Goal: Information Seeking & Learning: Learn about a topic

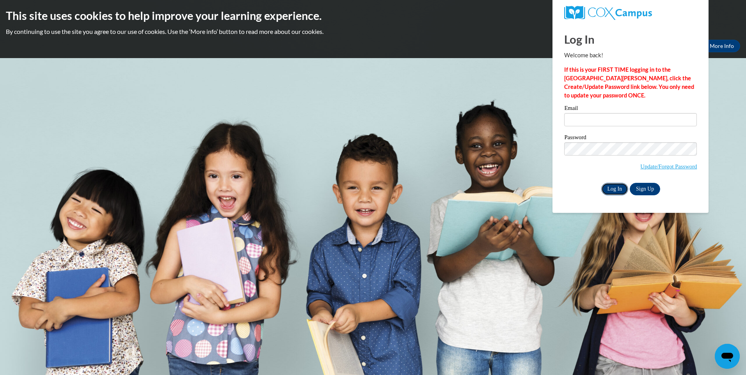
click at [610, 187] on input "Log In" at bounding box center [614, 189] width 27 height 12
click at [645, 188] on link "Sign Up" at bounding box center [645, 189] width 30 height 12
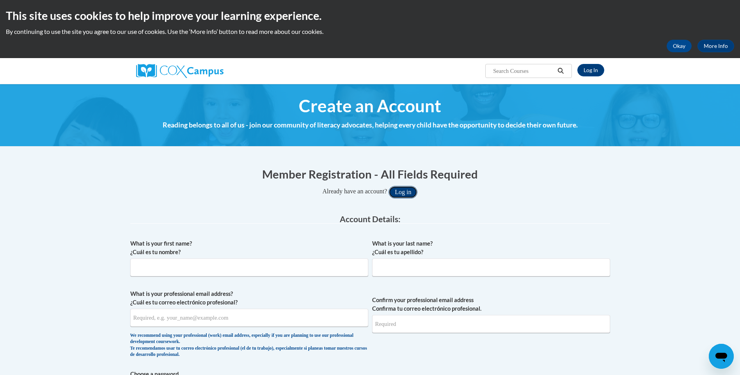
click at [408, 191] on button "Log in" at bounding box center [403, 192] width 29 height 12
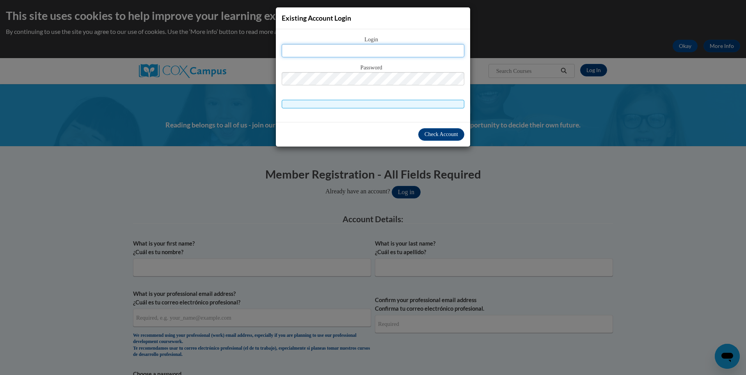
click at [334, 52] on input "text" at bounding box center [373, 50] width 183 height 13
type input "pgreer@lccaa.net"
click at [439, 133] on span "Check Account" at bounding box center [442, 135] width 34 height 6
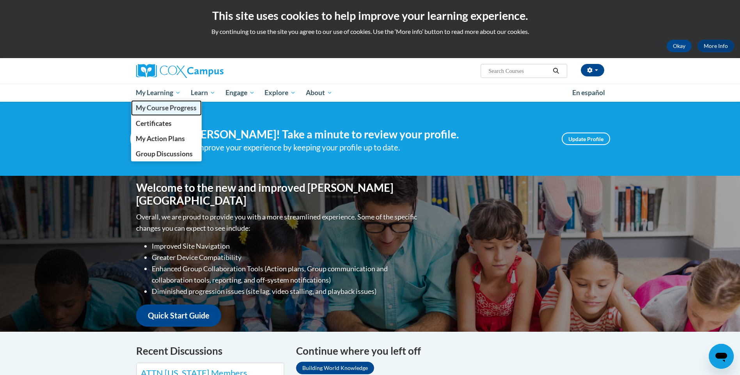
click at [153, 108] on span "My Course Progress" at bounding box center [166, 108] width 61 height 8
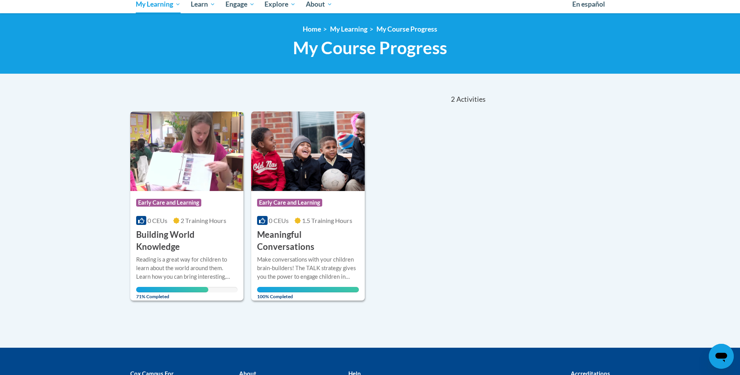
scroll to position [125, 0]
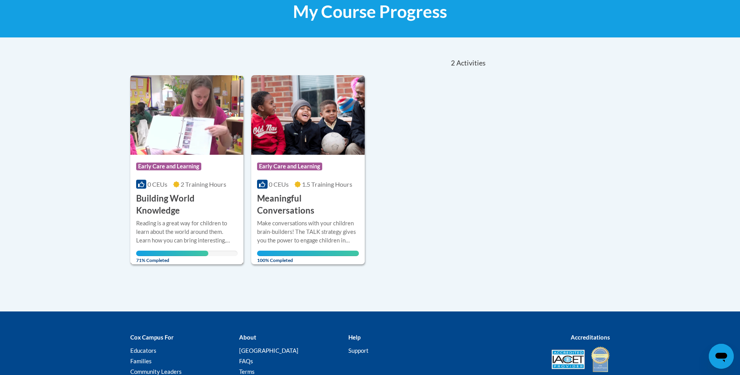
click at [148, 255] on span "71% Completed" at bounding box center [172, 257] width 72 height 12
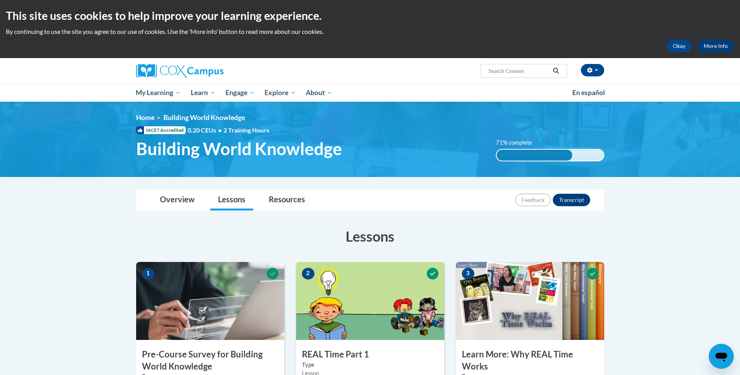
click at [471, 305] on img at bounding box center [530, 301] width 148 height 78
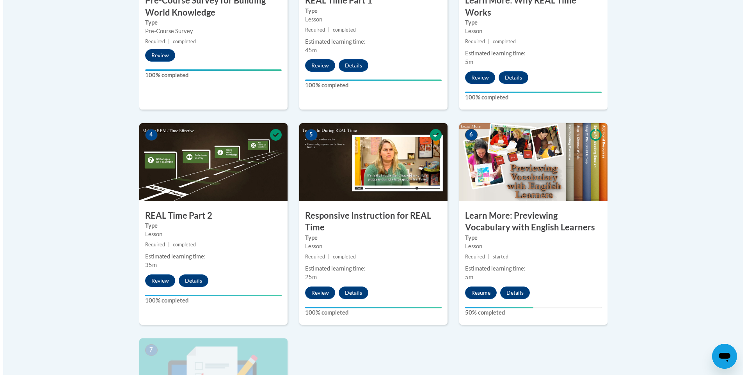
scroll to position [370, 0]
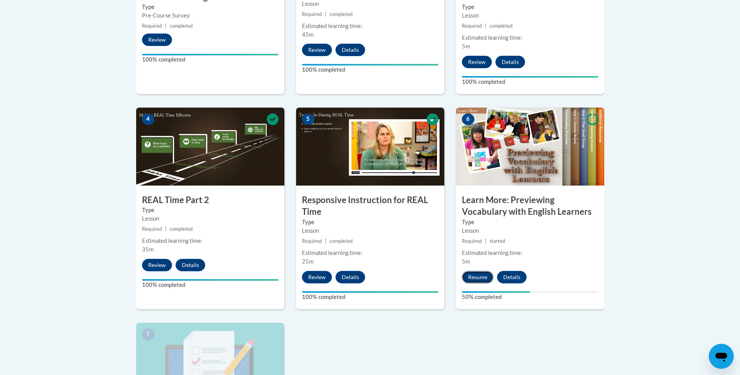
click at [472, 275] on button "Resume" at bounding box center [478, 277] width 32 height 12
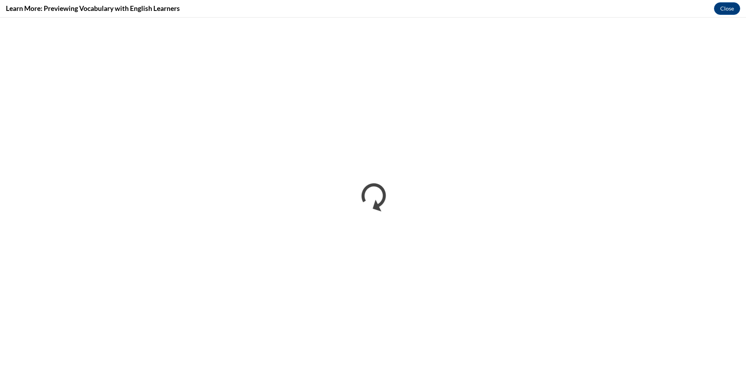
scroll to position [0, 0]
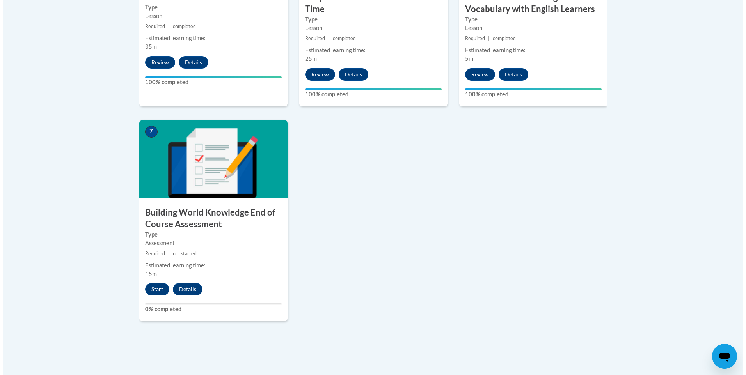
scroll to position [609, 0]
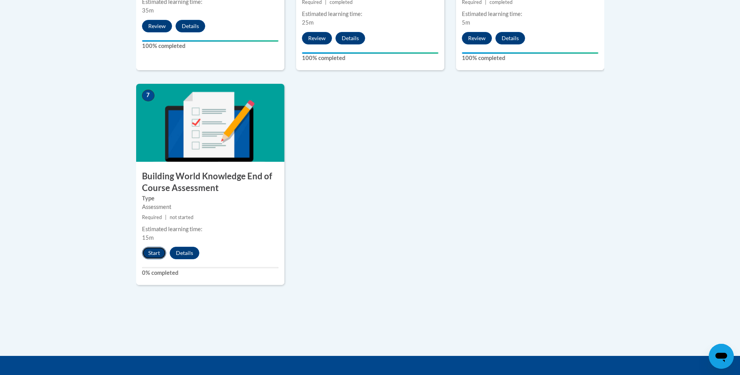
click at [151, 251] on button "Start" at bounding box center [154, 253] width 24 height 12
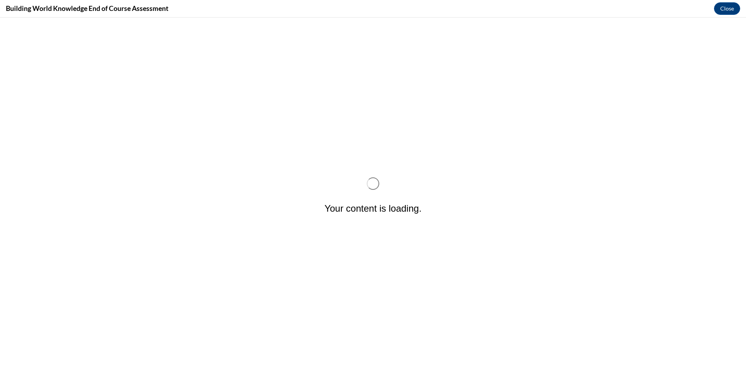
scroll to position [0, 0]
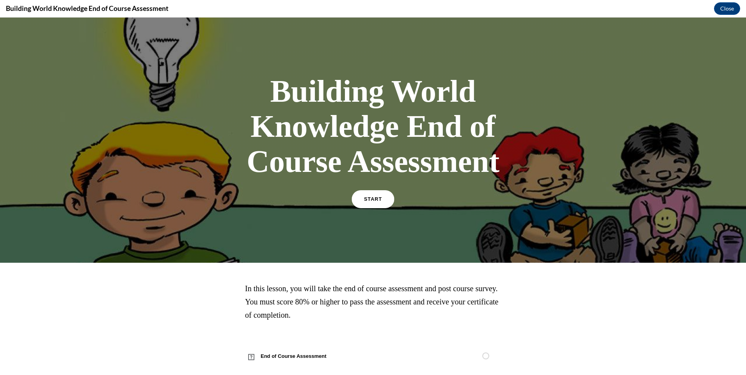
click at [372, 197] on link "START" at bounding box center [373, 199] width 43 height 18
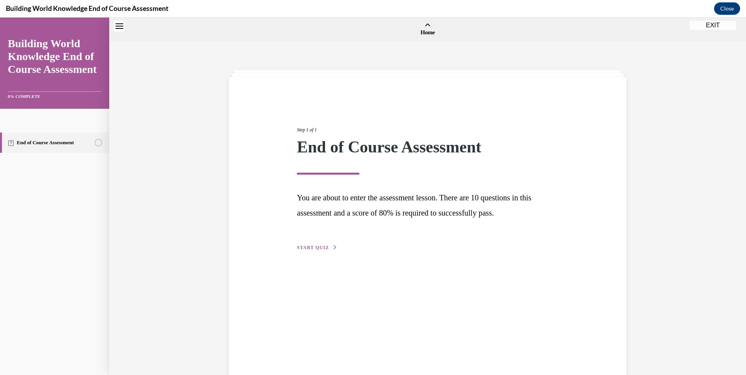
scroll to position [24, 0]
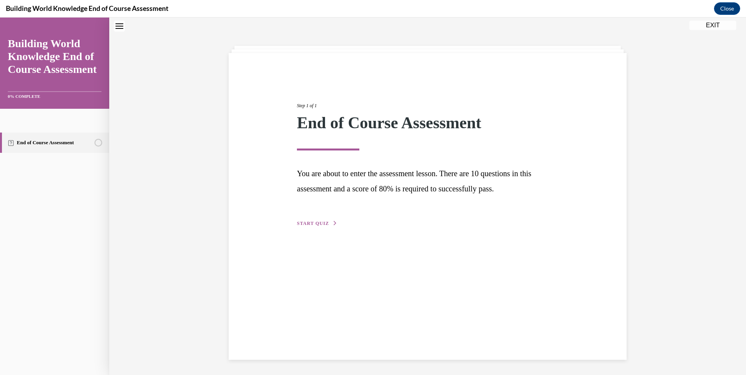
click at [419, 219] on div "Step 1 of 1 End of Course Assessment You are about to enter the assessment less…" at bounding box center [427, 156] width 273 height 144
click at [418, 219] on div "Step 1 of 1 End of Course Assessment You are about to enter the assessment less…" at bounding box center [427, 156] width 273 height 144
click at [308, 219] on div "Step 1 of 1 End of Course Assessment You are about to enter the assessment less…" at bounding box center [427, 156] width 273 height 144
click at [309, 224] on span "START QUIZ" at bounding box center [313, 223] width 32 height 5
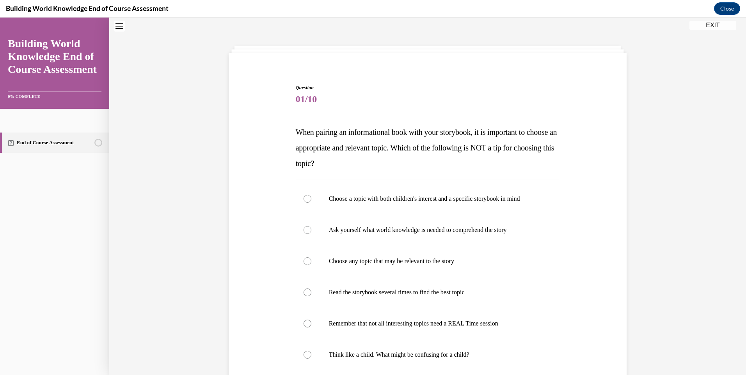
click at [584, 308] on div "Question 01/10 When pairing an informational book with your storybook, it is im…" at bounding box center [428, 264] width 402 height 407
click at [304, 319] on label "Remember that not all interesting topics need a REAL Time session" at bounding box center [428, 323] width 264 height 31
click at [304, 320] on input "Remember that not all interesting topics need a REAL Time session" at bounding box center [308, 324] width 8 height 8
radio input "true"
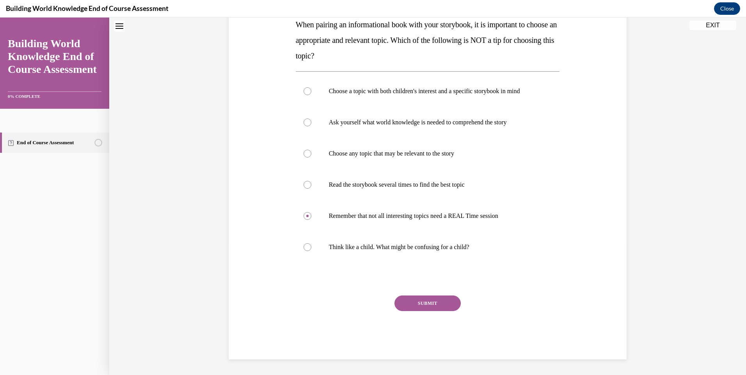
click at [427, 306] on button "SUBMIT" at bounding box center [428, 304] width 66 height 16
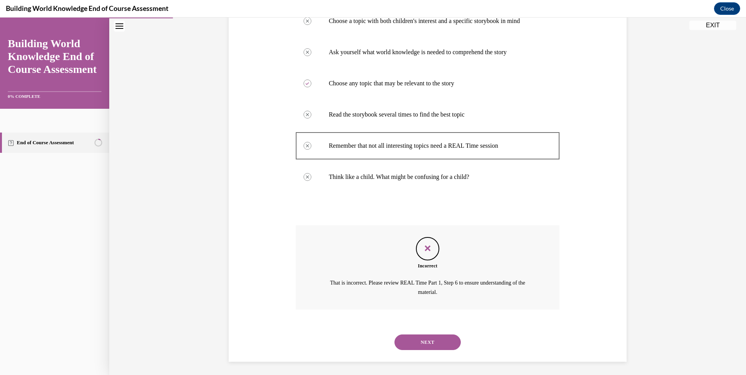
scroll to position [205, 0]
click at [310, 82] on label "Choose any topic that may be relevant to the story" at bounding box center [428, 81] width 264 height 31
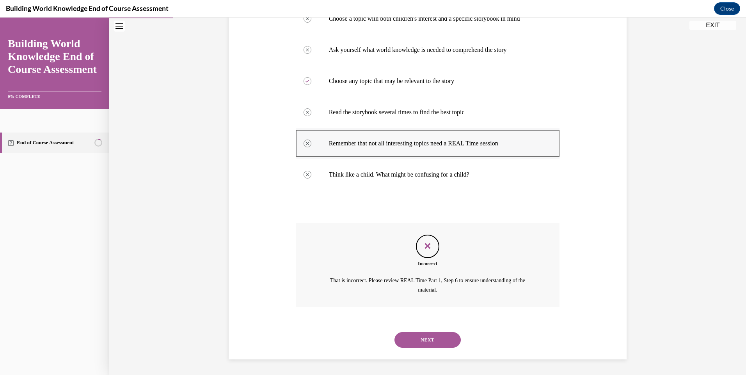
click at [301, 140] on div at bounding box center [428, 143] width 264 height 35
click at [406, 340] on button "NEXT" at bounding box center [428, 341] width 66 height 16
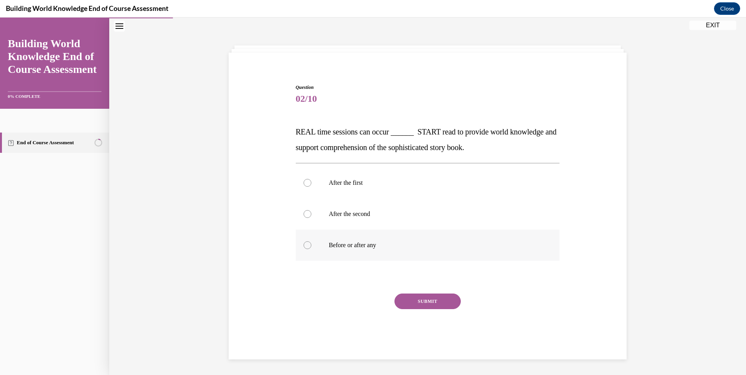
click at [304, 244] on div at bounding box center [308, 246] width 8 height 8
click at [304, 244] on input "Before or after any" at bounding box center [308, 246] width 8 height 8
radio input "true"
click at [401, 297] on button "SUBMIT" at bounding box center [428, 302] width 66 height 16
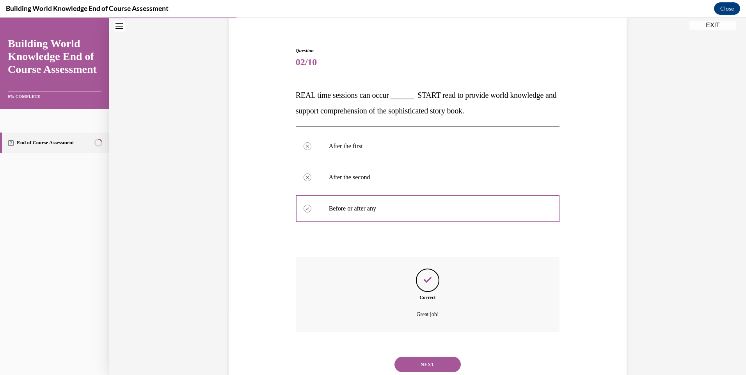
scroll to position [86, 0]
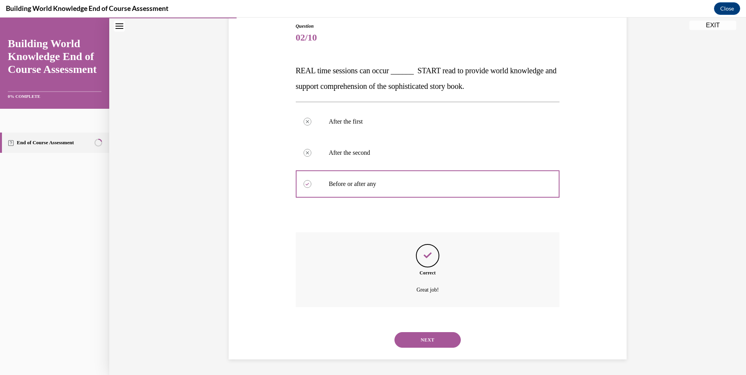
click at [434, 337] on button "NEXT" at bounding box center [428, 341] width 66 height 16
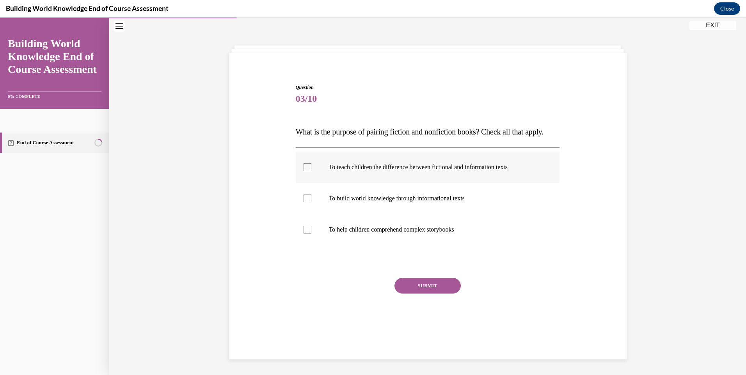
click at [304, 171] on div at bounding box center [308, 168] width 8 height 8
click at [304, 171] on input "To teach children the difference between fictional and information texts" at bounding box center [308, 168] width 8 height 8
checkbox input "true"
click at [410, 294] on button "SUBMIT" at bounding box center [428, 286] width 66 height 16
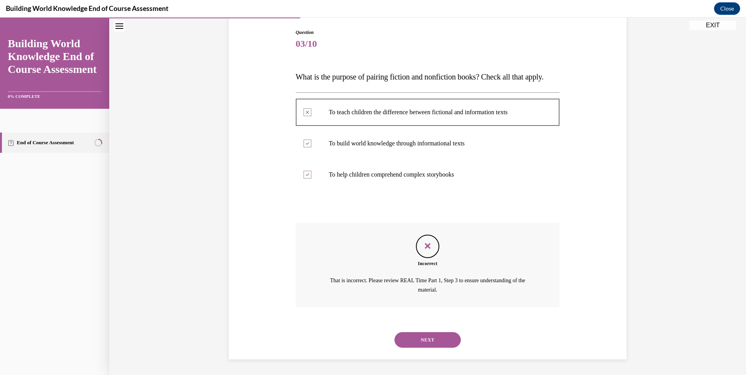
scroll to position [95, 0]
click at [424, 340] on button "NEXT" at bounding box center [428, 341] width 66 height 16
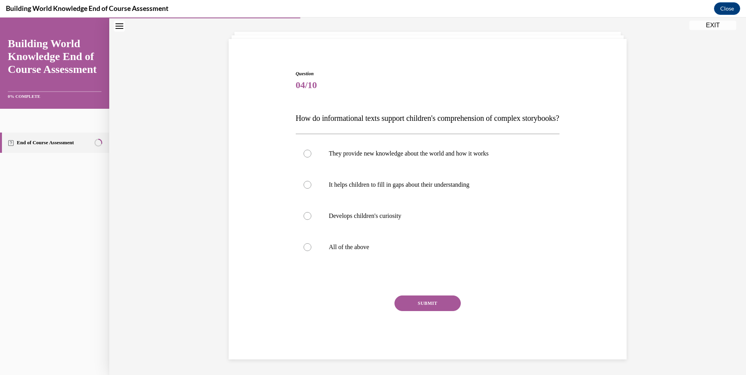
scroll to position [54, 0]
click at [308, 246] on div at bounding box center [308, 248] width 8 height 8
click at [308, 246] on input "All of the above" at bounding box center [308, 248] width 8 height 8
radio input "true"
click at [424, 306] on button "SUBMIT" at bounding box center [428, 304] width 66 height 16
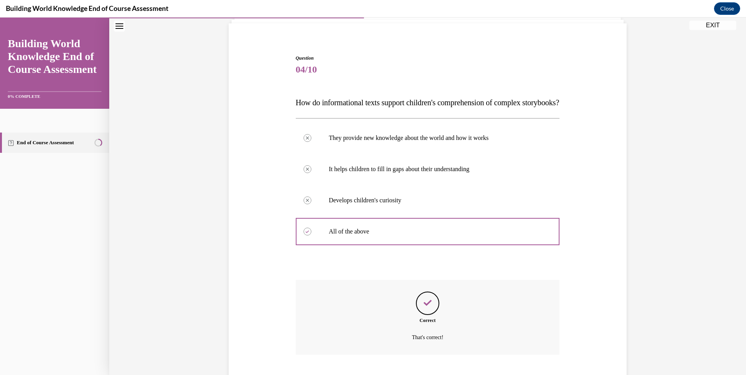
scroll to position [117, 0]
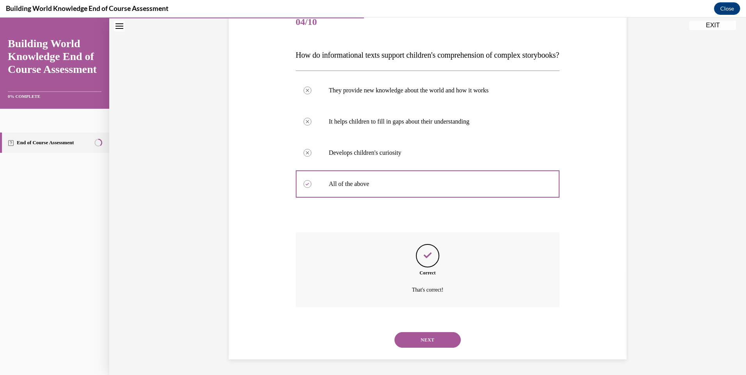
click at [424, 344] on button "NEXT" at bounding box center [428, 341] width 66 height 16
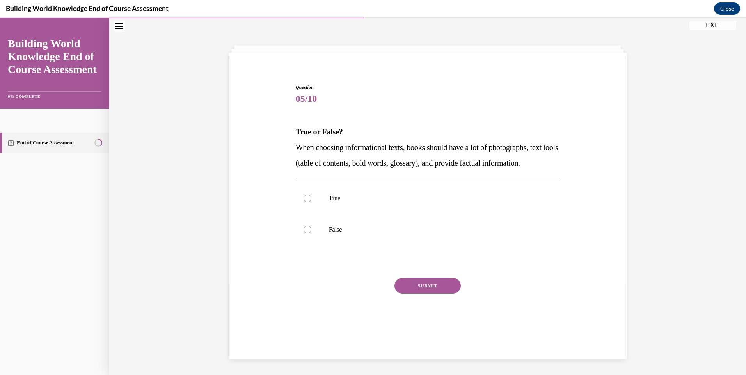
scroll to position [25, 0]
click at [306, 203] on div at bounding box center [308, 199] width 8 height 8
click at [306, 203] on input "True" at bounding box center [308, 199] width 8 height 8
radio input "true"
click at [419, 294] on button "SUBMIT" at bounding box center [428, 286] width 66 height 16
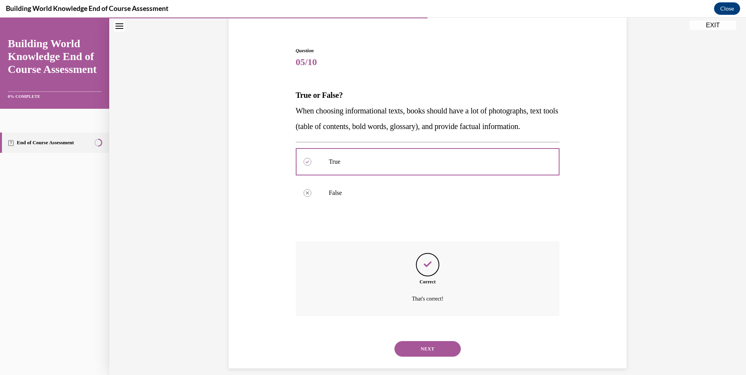
scroll to position [86, 0]
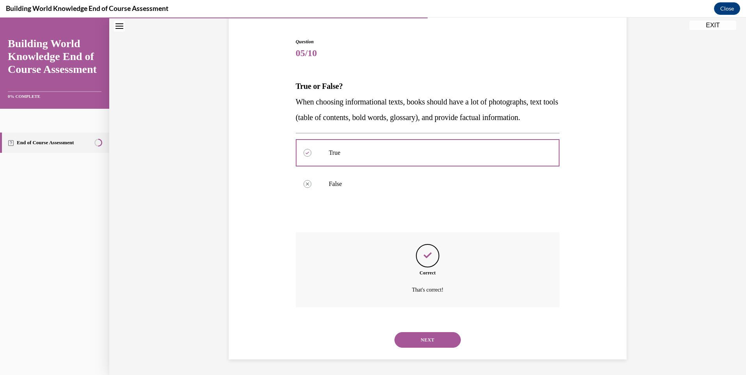
click at [435, 339] on button "NEXT" at bounding box center [428, 341] width 66 height 16
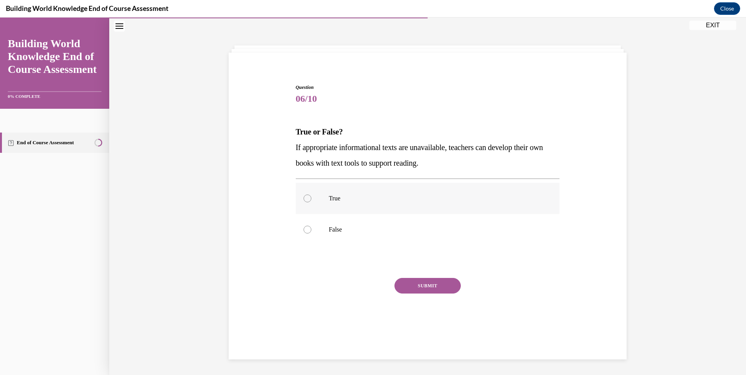
click at [304, 199] on div at bounding box center [308, 199] width 8 height 8
click at [304, 199] on input "True" at bounding box center [308, 199] width 8 height 8
radio input "true"
click at [428, 287] on button "SUBMIT" at bounding box center [428, 286] width 66 height 16
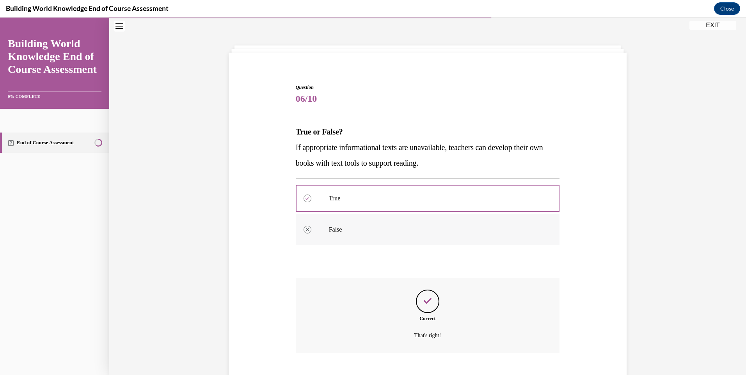
scroll to position [70, 0]
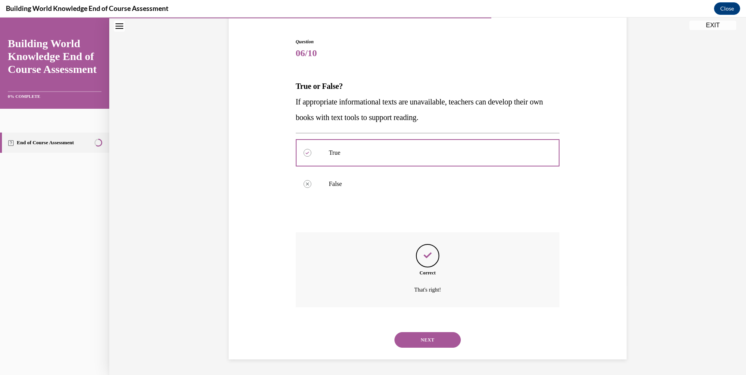
click at [426, 339] on button "NEXT" at bounding box center [428, 341] width 66 height 16
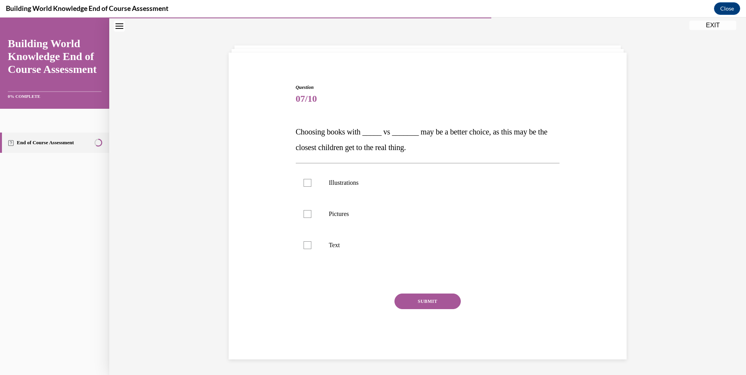
scroll to position [25, 0]
click at [304, 182] on div at bounding box center [308, 183] width 8 height 8
click at [304, 182] on input "Illustrations" at bounding box center [308, 183] width 8 height 8
checkbox input "true"
click at [304, 217] on div at bounding box center [308, 214] width 8 height 8
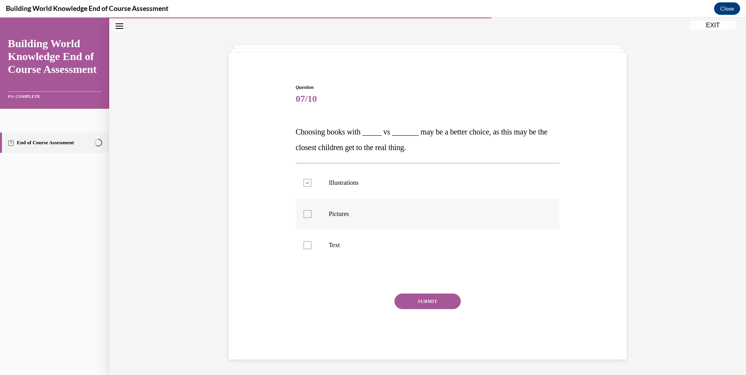
click at [304, 217] on input "Pictures" at bounding box center [308, 214] width 8 height 8
checkbox input "true"
click at [305, 187] on div at bounding box center [308, 183] width 8 height 8
click at [305, 187] on input "Illustrations" at bounding box center [308, 183] width 8 height 8
checkbox input "false"
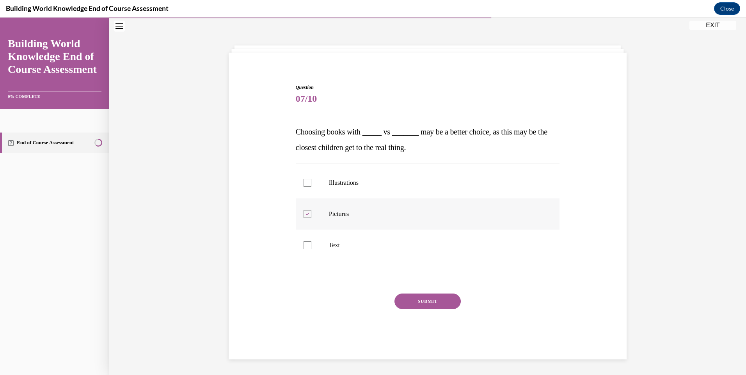
click at [304, 216] on div at bounding box center [308, 214] width 8 height 8
click at [304, 216] on input "Pictures" at bounding box center [308, 214] width 8 height 8
click at [304, 213] on div at bounding box center [308, 214] width 8 height 8
click at [304, 213] on input "Pictures" at bounding box center [308, 214] width 8 height 8
checkbox input "true"
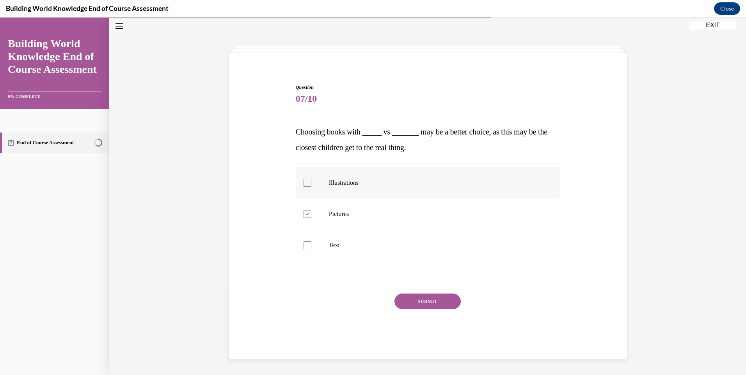
click at [304, 183] on div at bounding box center [308, 183] width 8 height 8
click at [304, 183] on input "Illustrations" at bounding box center [308, 183] width 8 height 8
checkbox input "true"
click at [426, 302] on button "SUBMIT" at bounding box center [428, 302] width 66 height 16
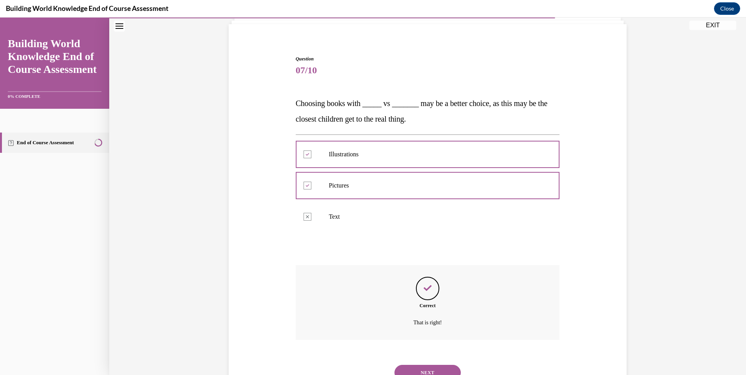
scroll to position [86, 0]
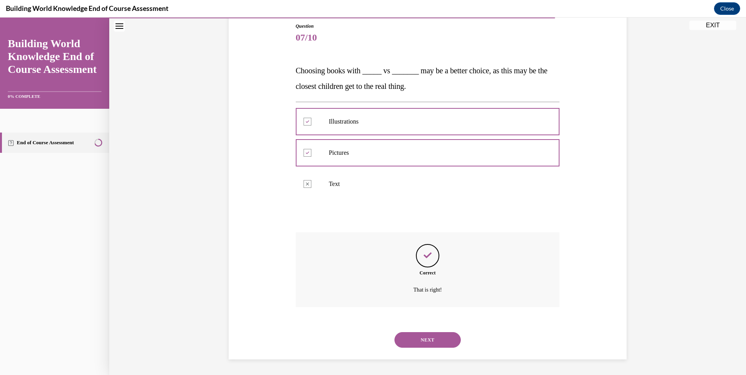
click at [433, 343] on button "NEXT" at bounding box center [428, 341] width 66 height 16
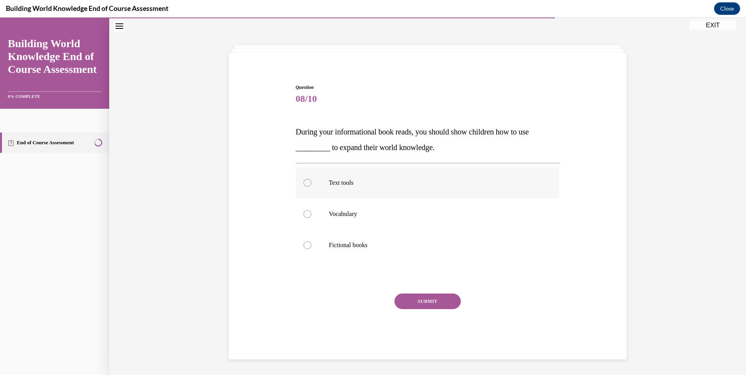
click at [306, 185] on div at bounding box center [308, 183] width 8 height 8
click at [306, 185] on input "Text tools" at bounding box center [308, 183] width 8 height 8
radio input "true"
click at [429, 300] on button "SUBMIT" at bounding box center [428, 302] width 66 height 16
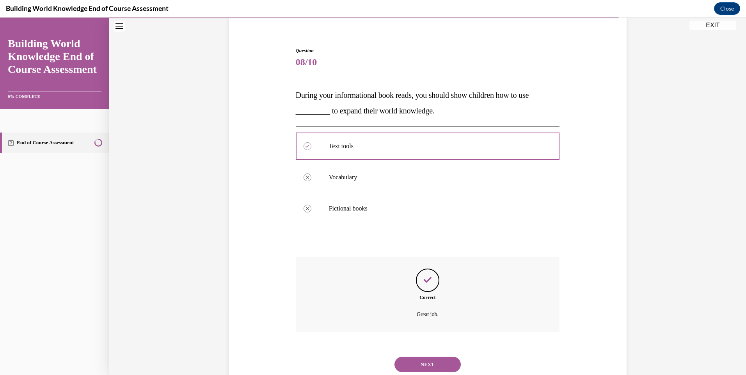
scroll to position [86, 0]
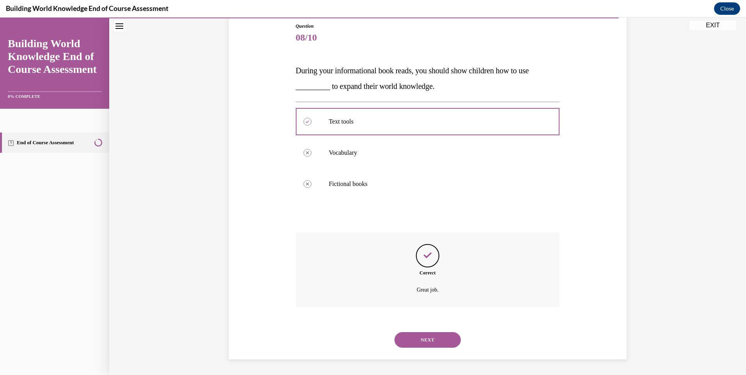
click at [425, 341] on button "NEXT" at bounding box center [428, 341] width 66 height 16
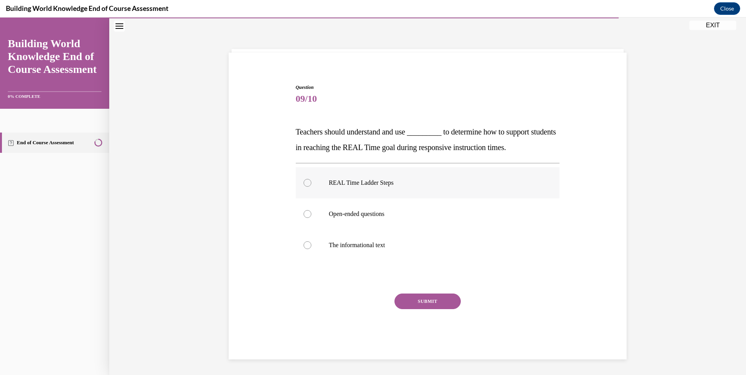
click at [338, 184] on p "REAL Time Ladder Steps" at bounding box center [435, 183] width 212 height 8
click at [311, 184] on input "REAL Time Ladder Steps" at bounding box center [308, 183] width 8 height 8
radio input "true"
click at [414, 299] on button "SUBMIT" at bounding box center [428, 302] width 66 height 16
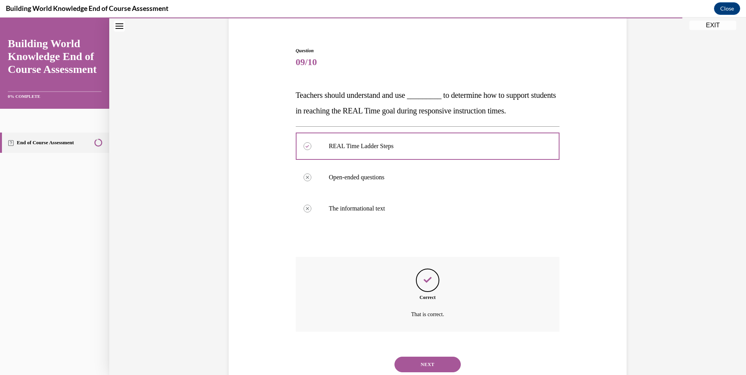
scroll to position [86, 0]
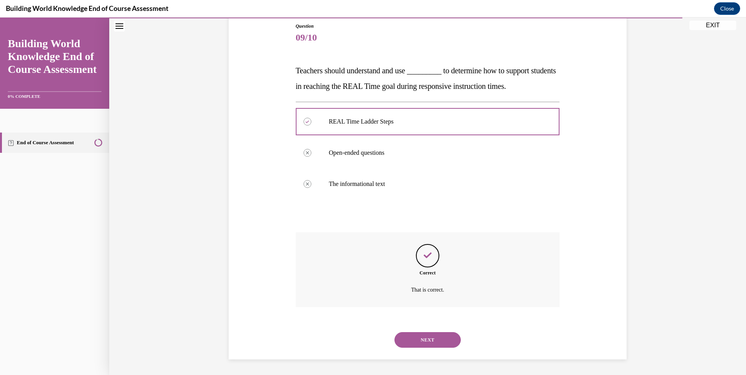
click at [428, 342] on button "NEXT" at bounding box center [428, 341] width 66 height 16
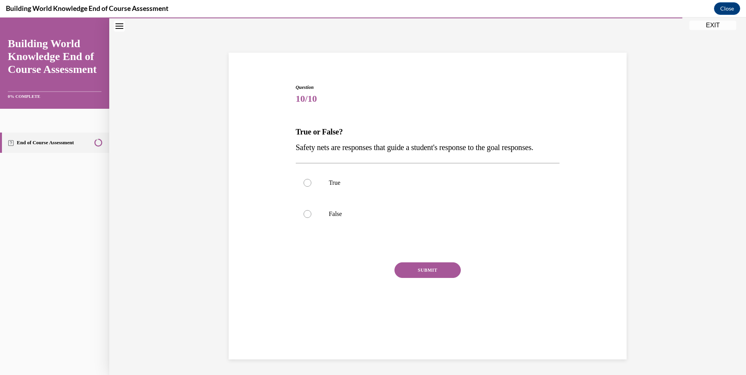
scroll to position [25, 0]
click at [306, 187] on div at bounding box center [308, 183] width 8 height 8
click at [306, 187] on input "True" at bounding box center [308, 183] width 8 height 8
radio input "true"
click at [431, 278] on button "SUBMIT" at bounding box center [428, 271] width 66 height 16
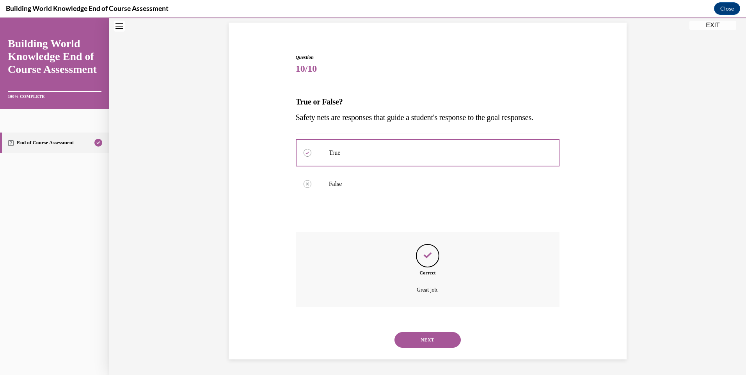
scroll to position [70, 0]
click at [430, 338] on button "NEXT" at bounding box center [428, 341] width 66 height 16
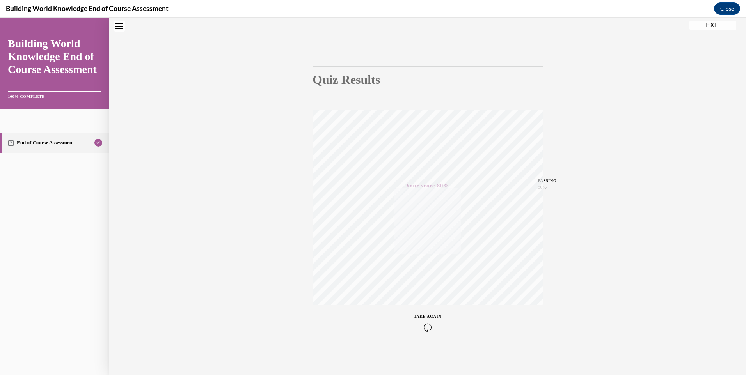
click at [422, 328] on icon "button" at bounding box center [428, 328] width 28 height 9
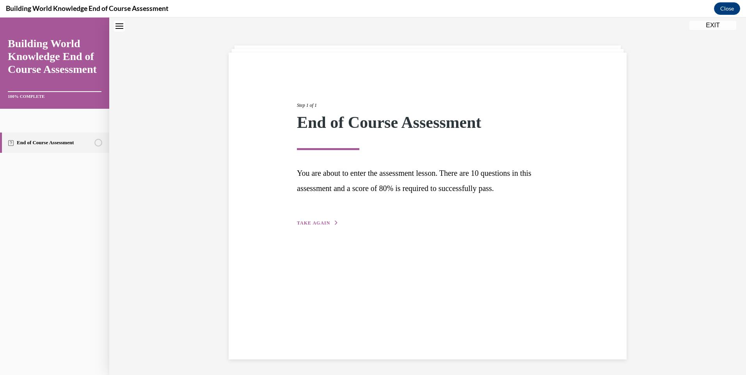
scroll to position [25, 0]
click at [312, 222] on span "TAKE AGAIN" at bounding box center [313, 223] width 33 height 5
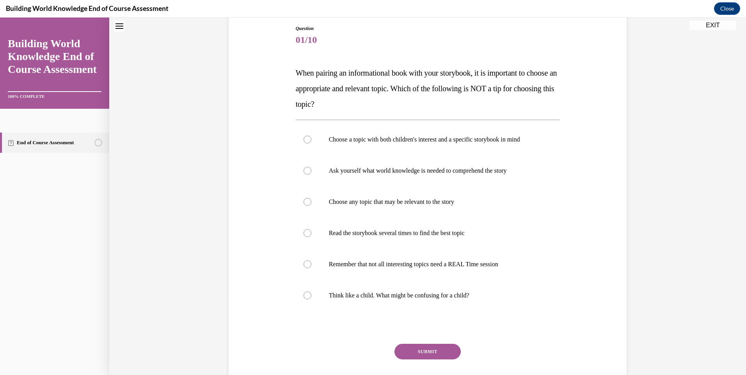
scroll to position [85, 0]
click at [299, 203] on label "Choose any topic that may be relevant to the story" at bounding box center [428, 200] width 264 height 31
click at [304, 203] on input "Choose any topic that may be relevant to the story" at bounding box center [308, 201] width 8 height 8
radio input "true"
click at [417, 349] on button "SUBMIT" at bounding box center [428, 351] width 66 height 16
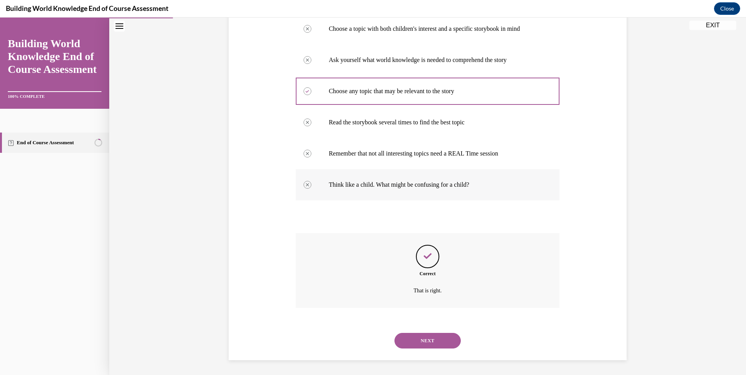
scroll to position [195, 0]
click at [429, 337] on button "NEXT" at bounding box center [428, 341] width 66 height 16
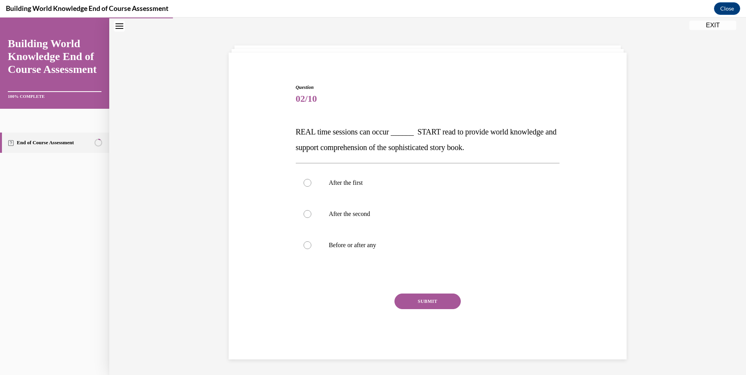
scroll to position [25, 0]
click at [337, 247] on p "Before or after any" at bounding box center [435, 246] width 212 height 8
click at [311, 247] on input "Before or after any" at bounding box center [308, 246] width 8 height 8
radio input "true"
click at [433, 301] on button "SUBMIT" at bounding box center [428, 302] width 66 height 16
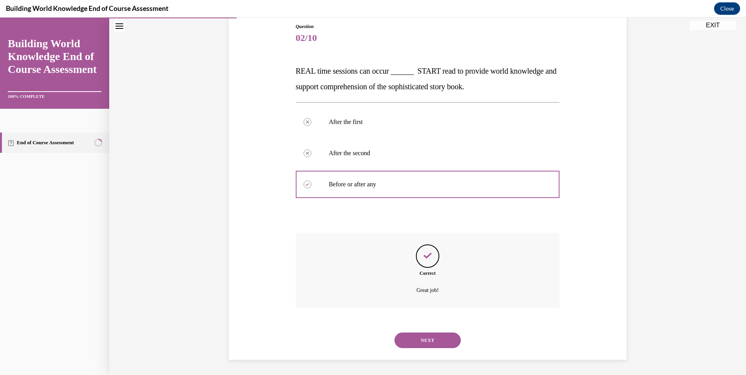
scroll to position [86, 0]
click at [429, 339] on button "NEXT" at bounding box center [428, 341] width 66 height 16
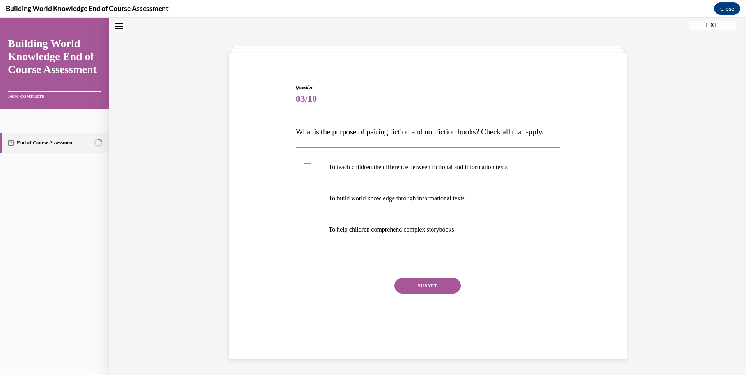
scroll to position [25, 0]
click at [310, 181] on label "To teach children the difference between fictional and information texts" at bounding box center [428, 167] width 264 height 31
click at [310, 171] on input "To teach children the difference between fictional and information texts" at bounding box center [308, 168] width 8 height 8
checkbox input "true"
click at [422, 294] on button "SUBMIT" at bounding box center [428, 286] width 66 height 16
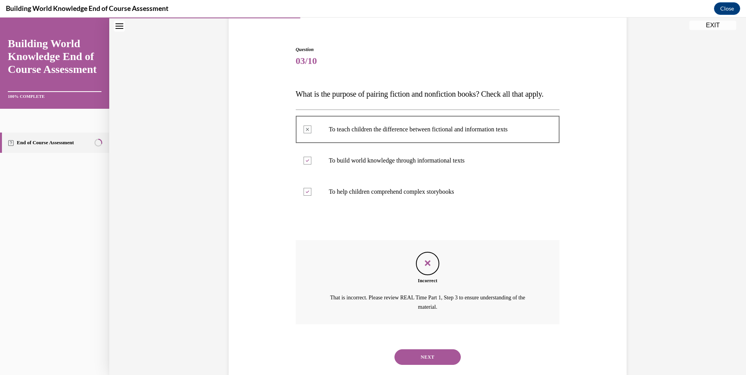
scroll to position [95, 0]
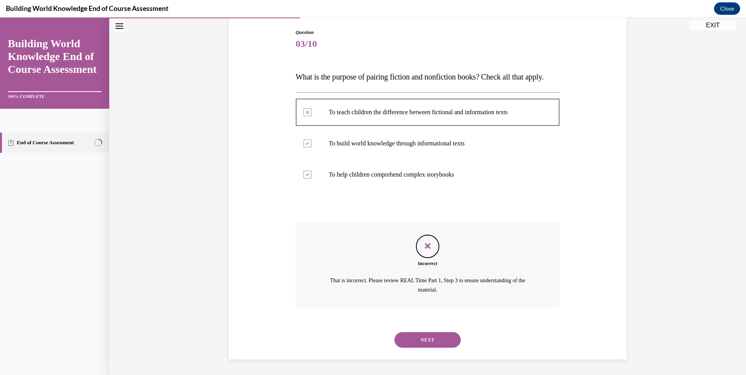
click at [425, 341] on button "NEXT" at bounding box center [428, 341] width 66 height 16
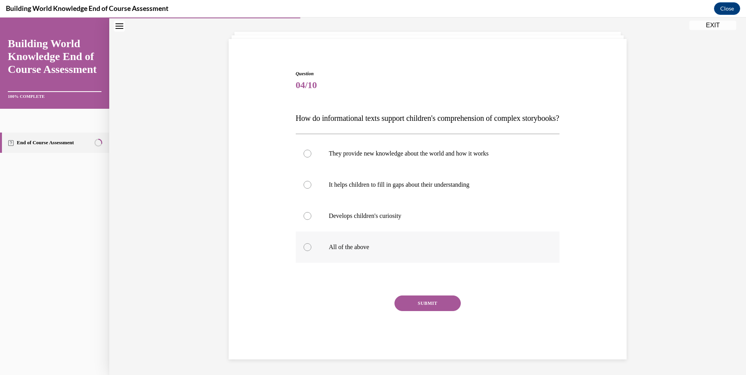
click at [322, 252] on label "All of the above" at bounding box center [428, 247] width 264 height 31
click at [311, 251] on input "All of the above" at bounding box center [308, 248] width 8 height 8
radio input "true"
click at [438, 308] on button "SUBMIT" at bounding box center [428, 304] width 66 height 16
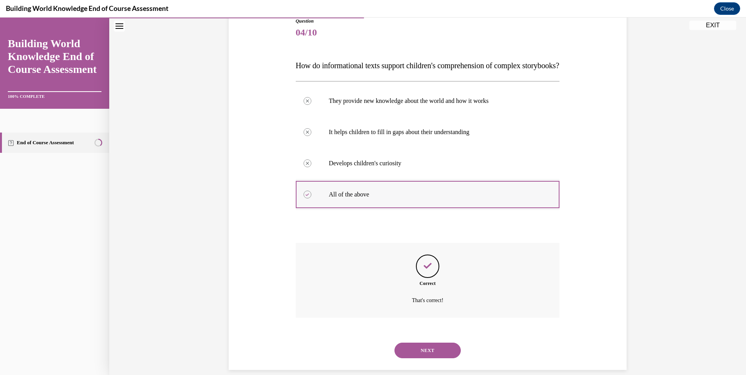
scroll to position [117, 0]
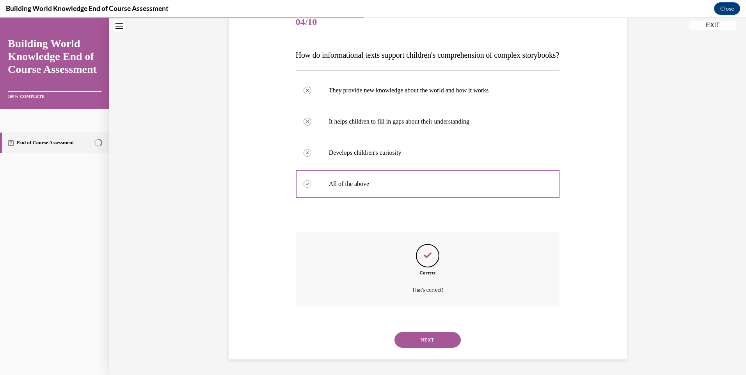
click at [432, 342] on button "NEXT" at bounding box center [428, 341] width 66 height 16
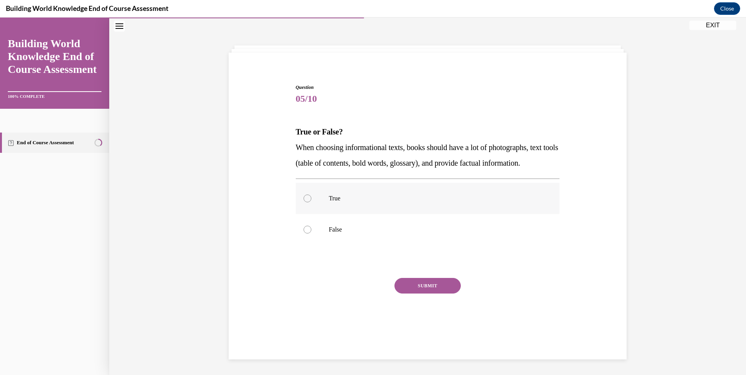
click at [304, 203] on div at bounding box center [308, 199] width 8 height 8
click at [304, 203] on input "True" at bounding box center [308, 199] width 8 height 8
radio input "true"
click at [428, 294] on button "SUBMIT" at bounding box center [428, 286] width 66 height 16
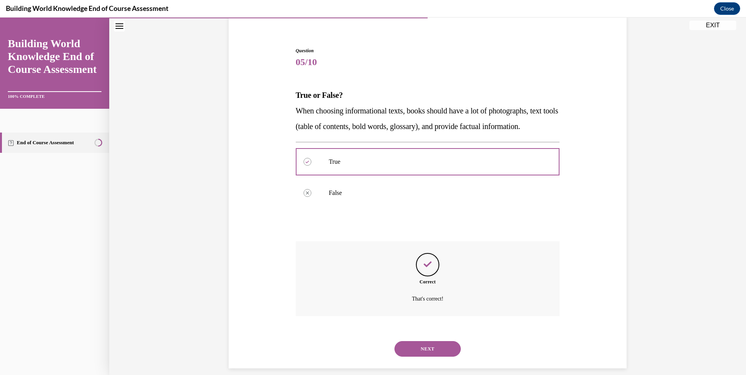
scroll to position [86, 0]
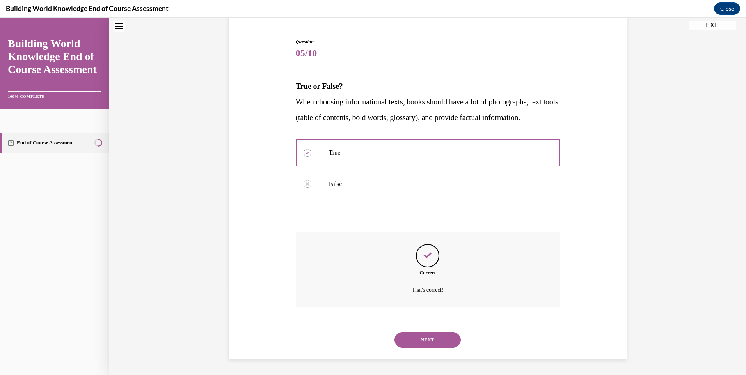
click at [441, 336] on button "NEXT" at bounding box center [428, 341] width 66 height 16
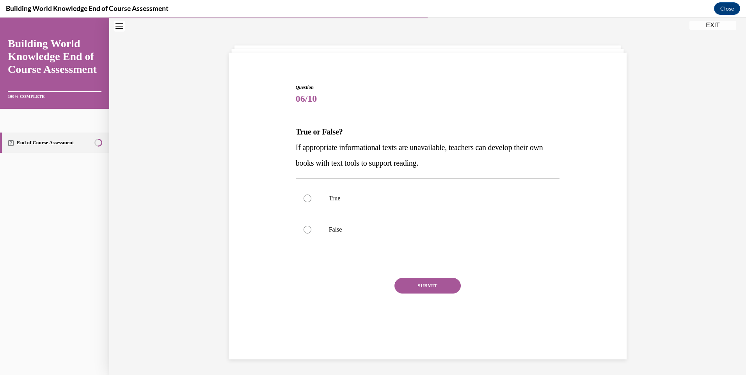
scroll to position [25, 0]
click at [301, 202] on label "True" at bounding box center [428, 198] width 264 height 31
click at [304, 202] on input "True" at bounding box center [308, 199] width 8 height 8
radio input "true"
click at [434, 286] on button "SUBMIT" at bounding box center [428, 286] width 66 height 16
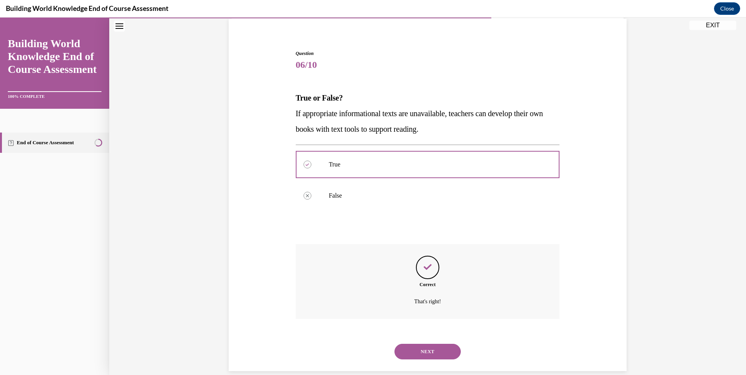
scroll to position [70, 0]
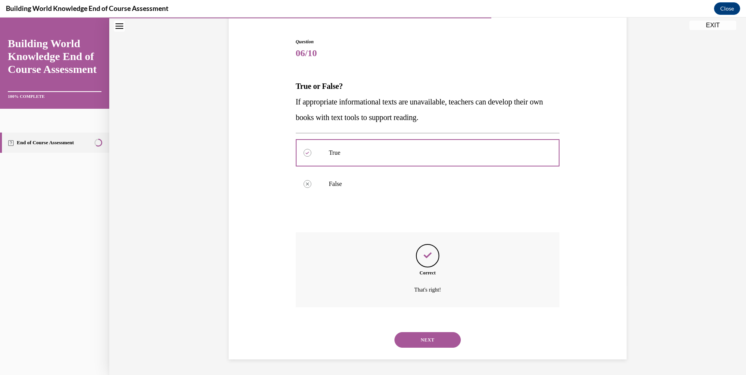
click at [434, 342] on button "NEXT" at bounding box center [428, 341] width 66 height 16
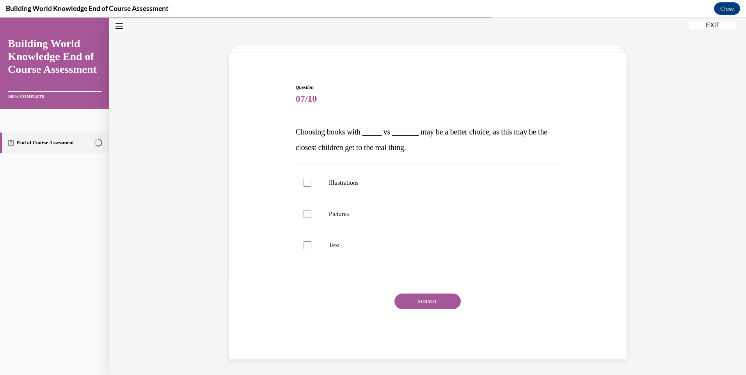
scroll to position [25, 0]
click at [309, 187] on label "Illustrations" at bounding box center [428, 182] width 264 height 31
click at [309, 187] on input "Illustrations" at bounding box center [308, 183] width 8 height 8
checkbox input "true"
click at [309, 215] on label "Pictures" at bounding box center [428, 214] width 264 height 31
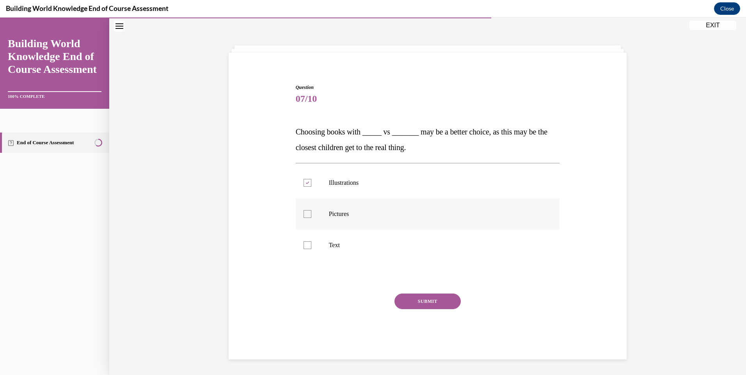
click at [309, 215] on input "Pictures" at bounding box center [308, 214] width 8 height 8
checkbox input "true"
click at [446, 301] on button "SUBMIT" at bounding box center [428, 302] width 66 height 16
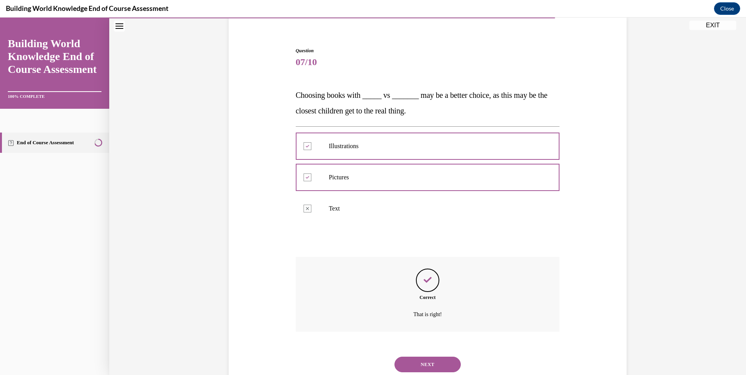
scroll to position [86, 0]
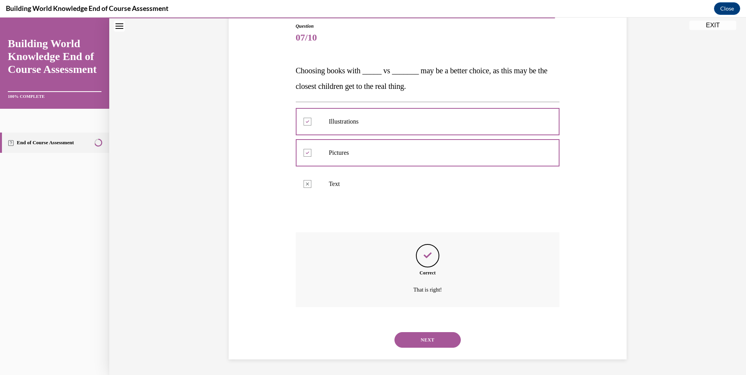
click at [441, 340] on button "NEXT" at bounding box center [428, 341] width 66 height 16
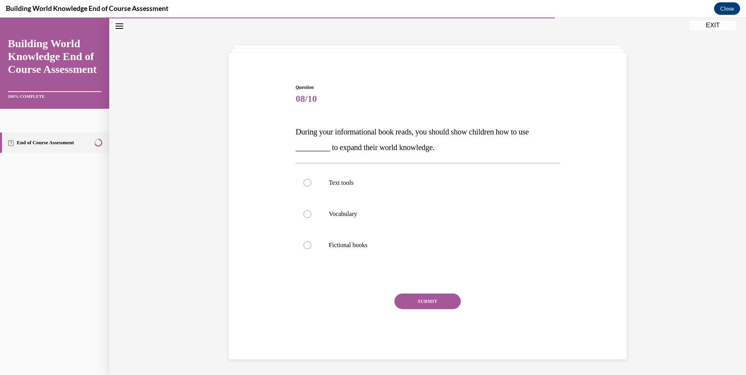
scroll to position [25, 0]
click at [304, 180] on div at bounding box center [308, 183] width 8 height 8
click at [304, 180] on input "Text tools" at bounding box center [308, 183] width 8 height 8
radio input "true"
click at [429, 306] on button "SUBMIT" at bounding box center [428, 302] width 66 height 16
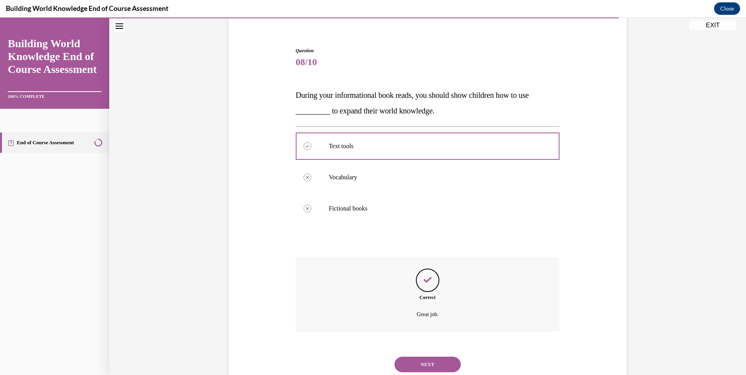
scroll to position [86, 0]
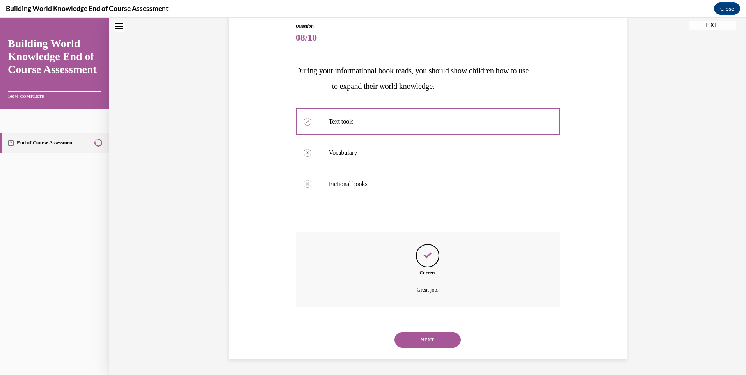
click at [431, 339] on button "NEXT" at bounding box center [428, 341] width 66 height 16
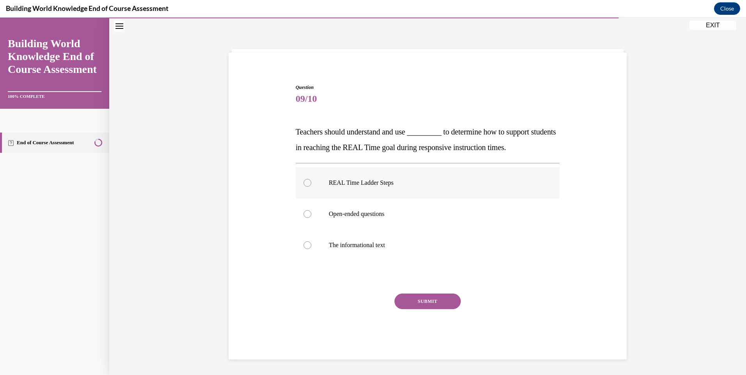
click at [301, 185] on label "REAL Time Ladder Steps" at bounding box center [428, 182] width 264 height 31
click at [304, 185] on input "REAL Time Ladder Steps" at bounding box center [308, 183] width 8 height 8
radio input "true"
click at [435, 299] on button "SUBMIT" at bounding box center [428, 302] width 66 height 16
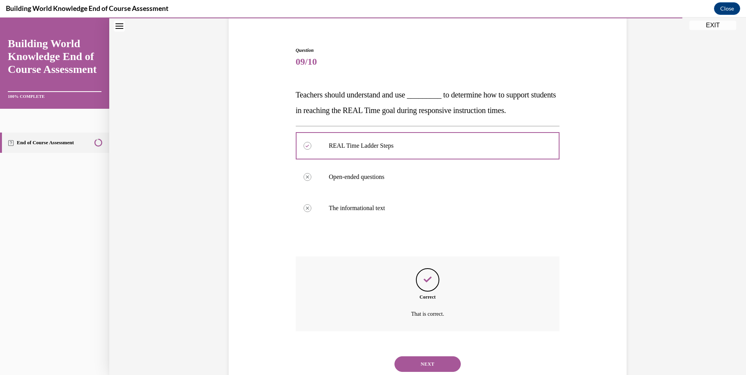
scroll to position [86, 0]
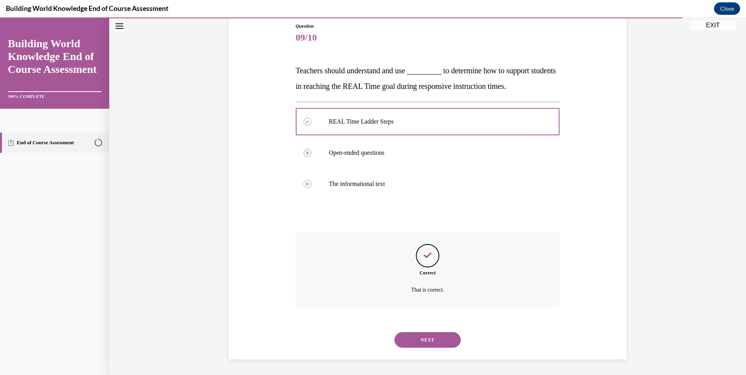
click at [425, 345] on button "NEXT" at bounding box center [428, 341] width 66 height 16
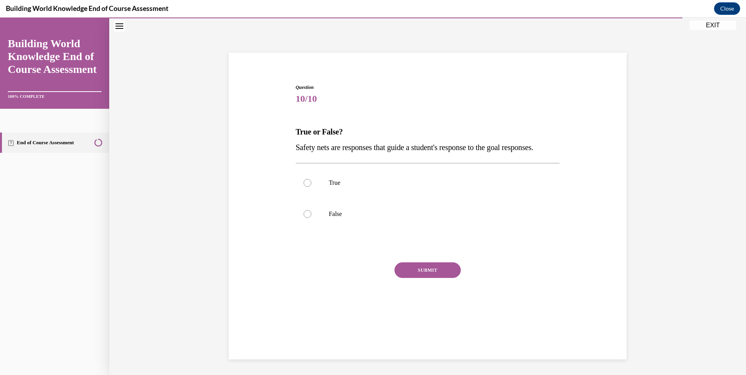
scroll to position [25, 0]
click at [309, 196] on label "True" at bounding box center [428, 182] width 264 height 31
click at [309, 187] on input "True" at bounding box center [308, 183] width 8 height 8
radio input "true"
click at [439, 278] on button "SUBMIT" at bounding box center [428, 271] width 66 height 16
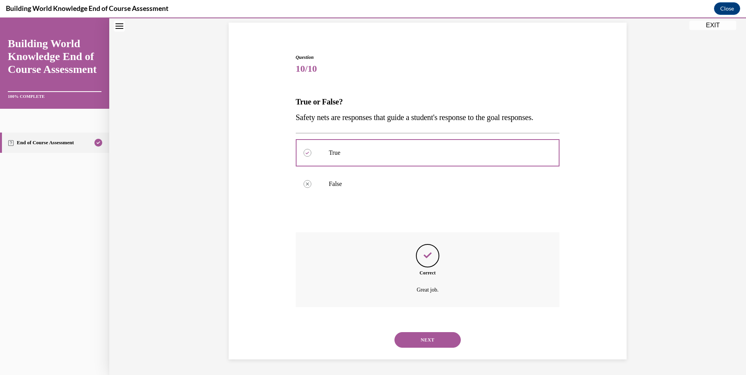
scroll to position [70, 0]
click at [443, 336] on button "NEXT" at bounding box center [428, 341] width 66 height 16
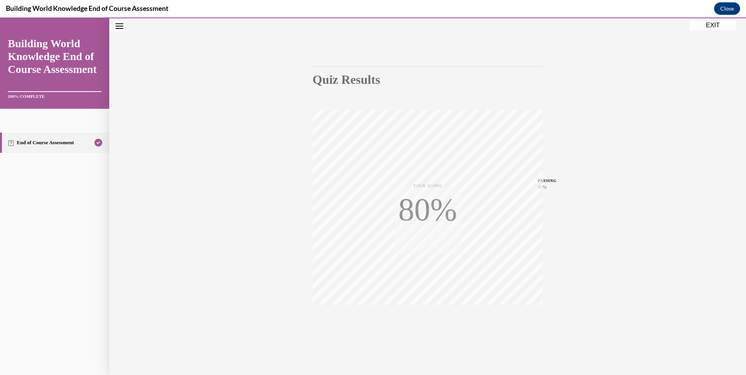
scroll to position [42, 0]
click at [429, 325] on icon "button" at bounding box center [428, 328] width 28 height 9
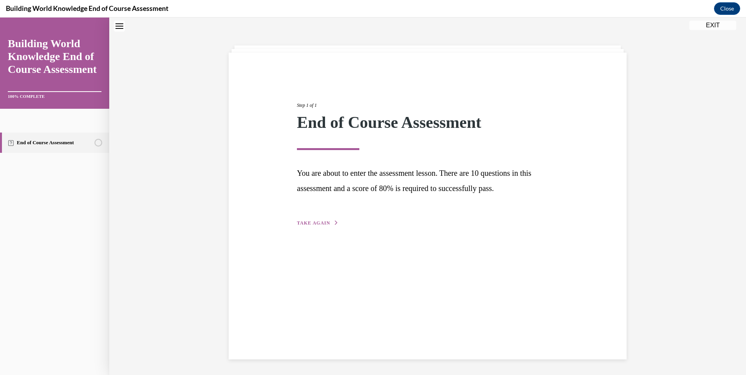
click at [323, 226] on button "TAKE AGAIN" at bounding box center [318, 223] width 42 height 7
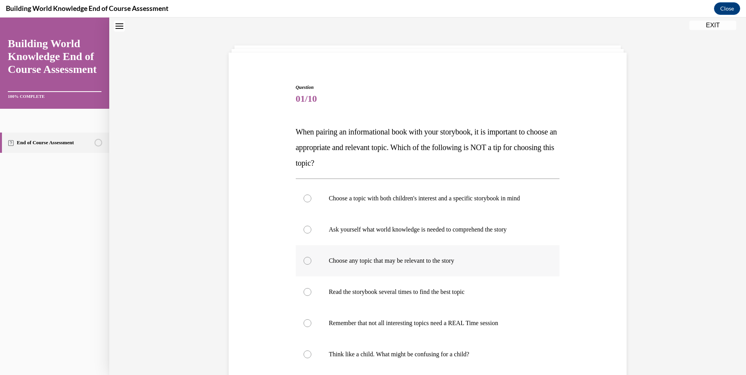
click at [314, 262] on label "Choose any topic that may be relevant to the story" at bounding box center [428, 261] width 264 height 31
click at [311, 262] on input "Choose any topic that may be relevant to the story" at bounding box center [308, 261] width 8 height 8
radio input "true"
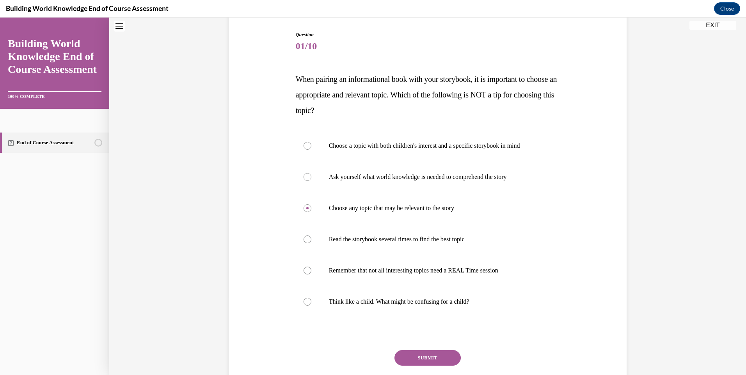
scroll to position [132, 0]
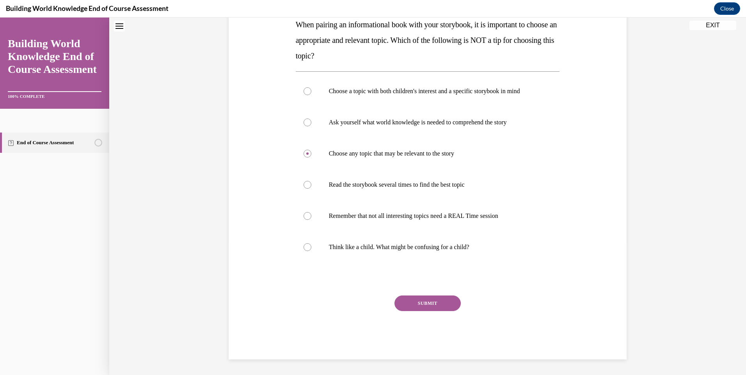
click at [437, 302] on button "SUBMIT" at bounding box center [428, 304] width 66 height 16
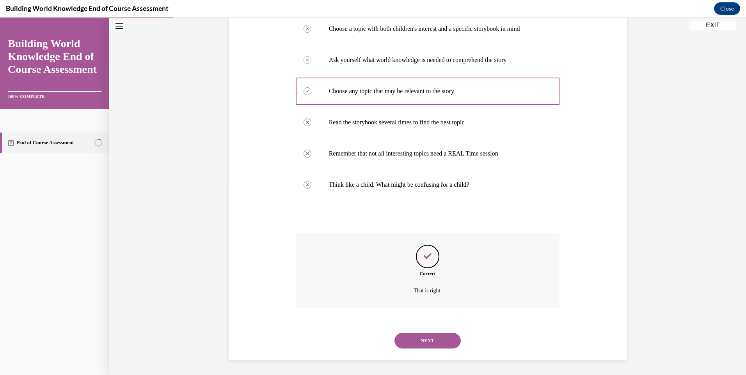
scroll to position [195, 0]
click at [422, 338] on button "NEXT" at bounding box center [428, 341] width 66 height 16
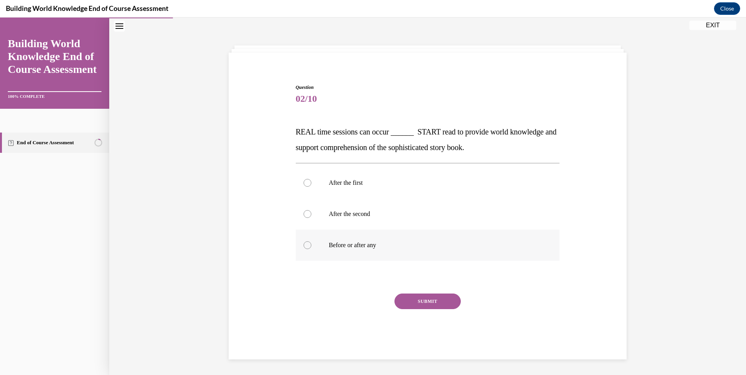
click at [315, 250] on label "Before or after any" at bounding box center [428, 245] width 264 height 31
click at [311, 249] on input "Before or after any" at bounding box center [308, 246] width 8 height 8
radio input "true"
click at [430, 303] on button "SUBMIT" at bounding box center [428, 302] width 66 height 16
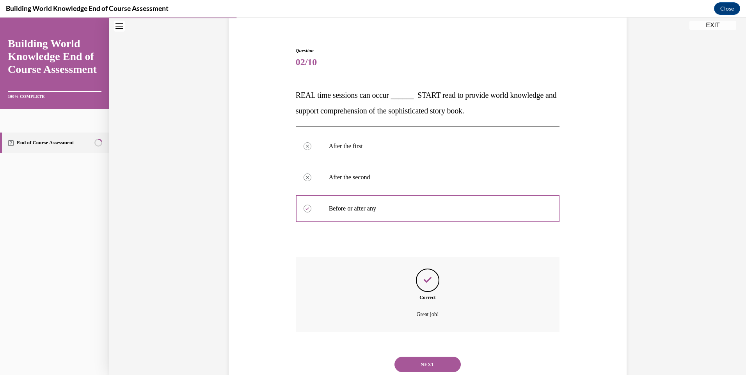
scroll to position [86, 0]
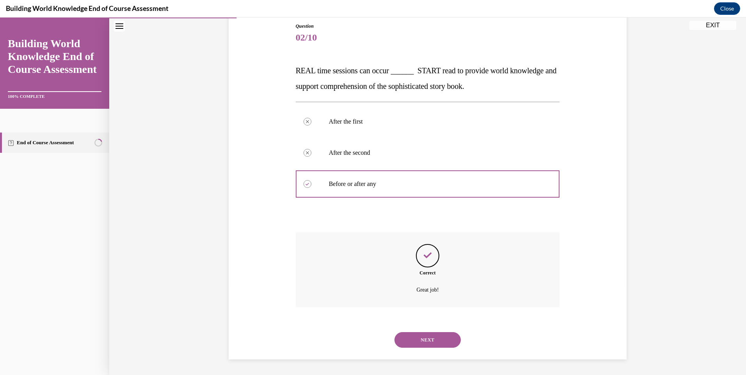
click at [429, 334] on button "NEXT" at bounding box center [428, 341] width 66 height 16
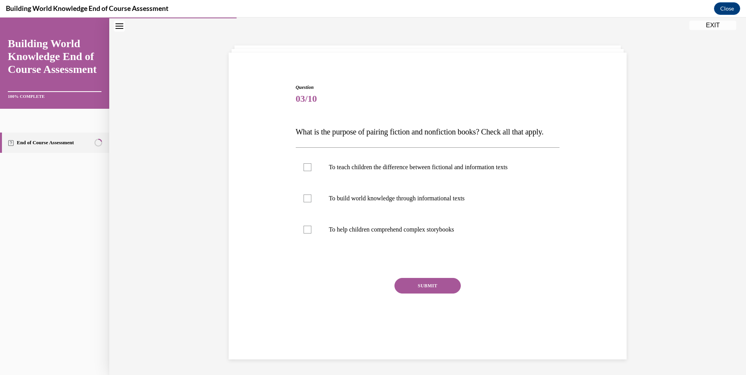
scroll to position [25, 0]
click at [306, 203] on div at bounding box center [308, 199] width 8 height 8
click at [306, 203] on input "To build world knowledge through informational texts" at bounding box center [308, 199] width 8 height 8
checkbox input "true"
click at [427, 294] on button "SUBMIT" at bounding box center [428, 286] width 66 height 16
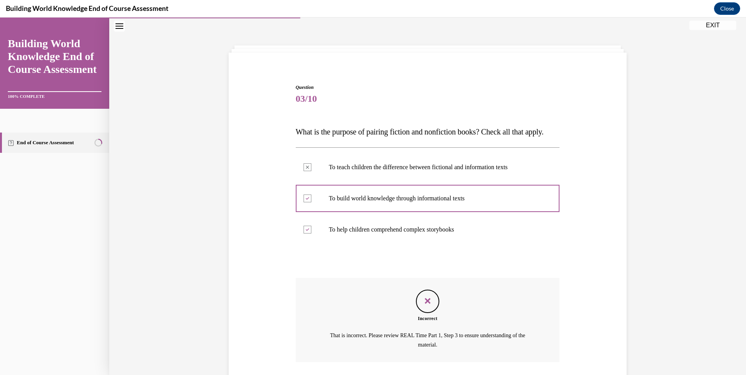
scroll to position [95, 0]
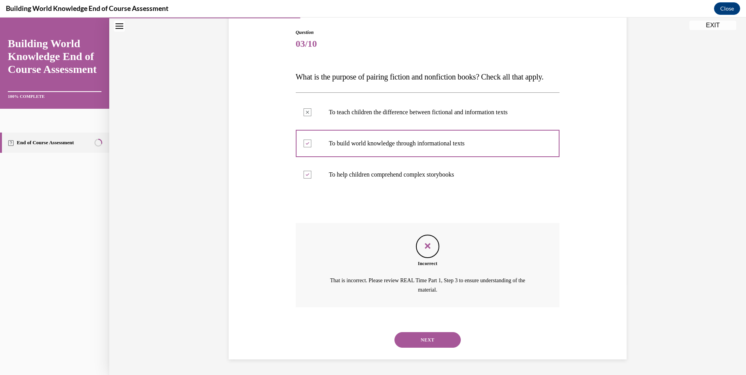
click at [422, 348] on button "NEXT" at bounding box center [428, 341] width 66 height 16
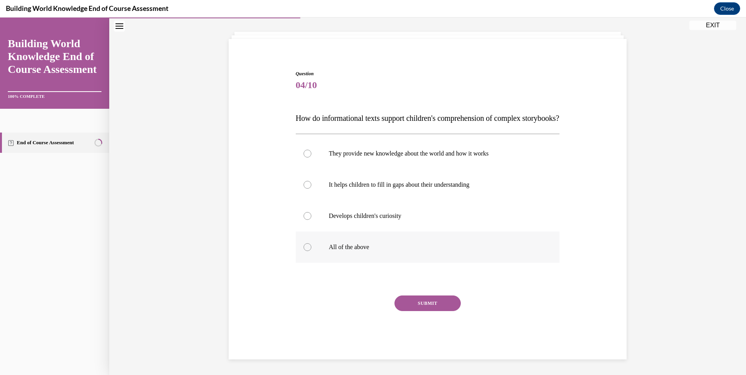
click at [310, 244] on label "All of the above" at bounding box center [428, 247] width 264 height 31
click at [310, 244] on input "All of the above" at bounding box center [308, 248] width 8 height 8
radio input "true"
click at [432, 300] on button "SUBMIT" at bounding box center [428, 304] width 66 height 16
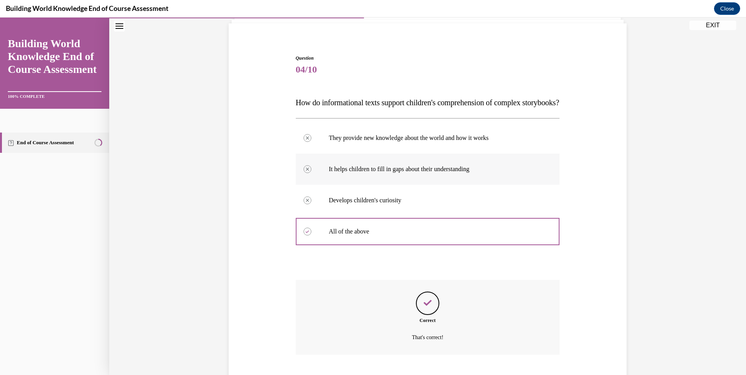
scroll to position [117, 0]
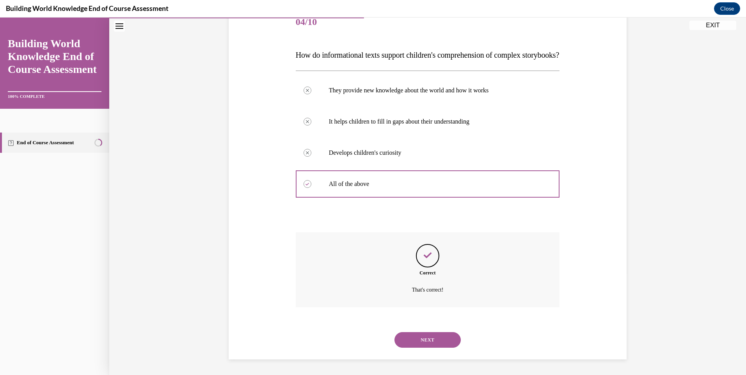
click at [427, 338] on button "NEXT" at bounding box center [428, 341] width 66 height 16
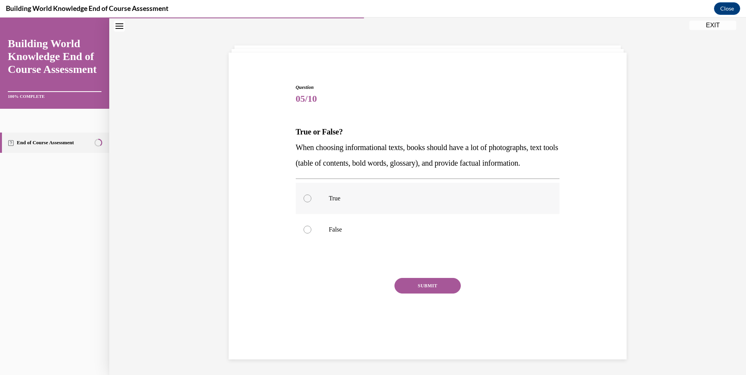
click at [305, 203] on div at bounding box center [308, 199] width 8 height 8
click at [305, 203] on input "True" at bounding box center [308, 199] width 8 height 8
radio input "true"
click at [435, 294] on button "SUBMIT" at bounding box center [428, 286] width 66 height 16
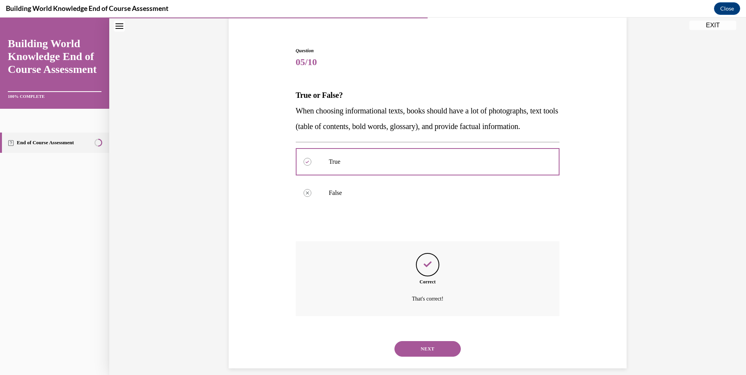
scroll to position [86, 0]
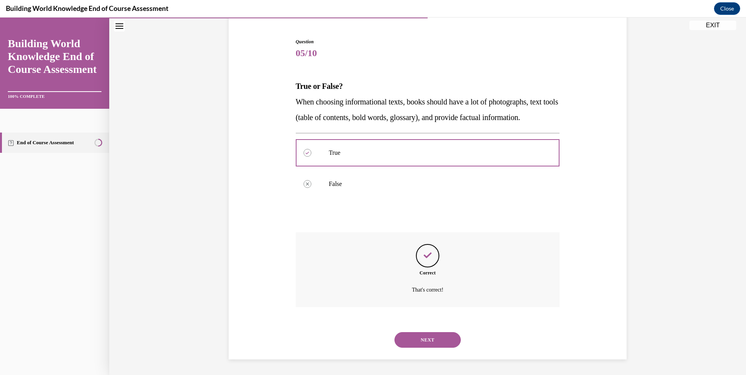
click at [429, 340] on button "NEXT" at bounding box center [428, 341] width 66 height 16
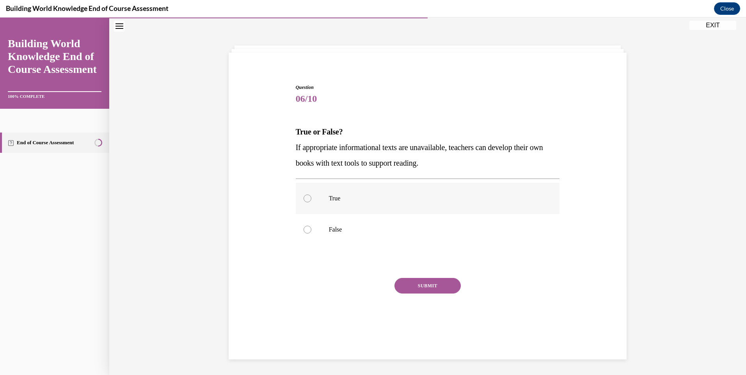
click at [306, 201] on div at bounding box center [308, 199] width 8 height 8
click at [306, 201] on input "True" at bounding box center [308, 199] width 8 height 8
radio input "true"
click at [436, 283] on button "SUBMIT" at bounding box center [428, 286] width 66 height 16
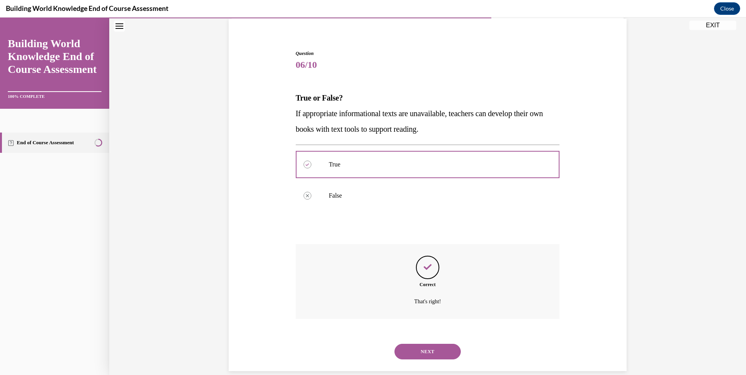
scroll to position [70, 0]
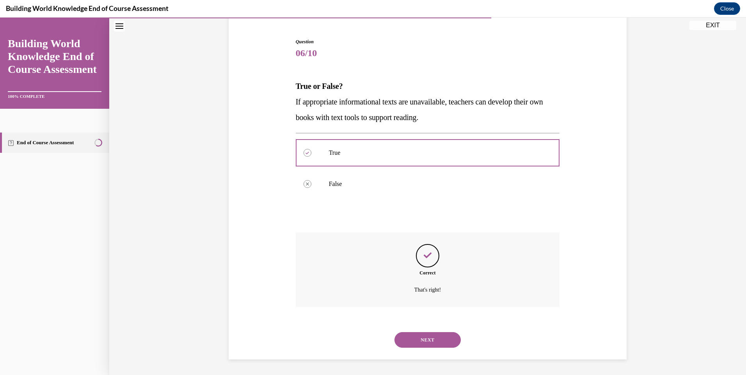
click at [435, 343] on button "NEXT" at bounding box center [428, 341] width 66 height 16
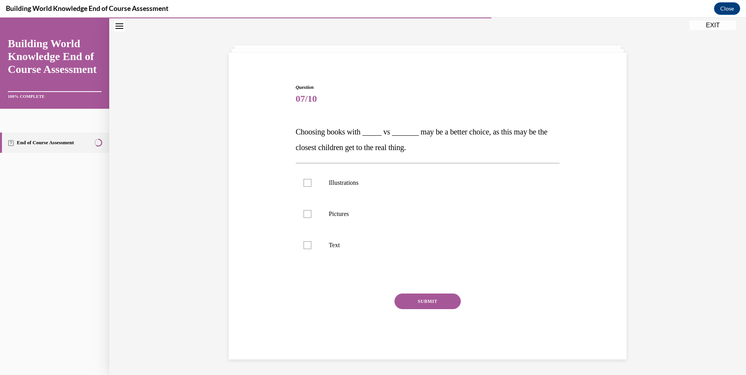
scroll to position [25, 0]
click at [308, 181] on div at bounding box center [308, 183] width 8 height 8
click at [308, 181] on input "Illustrations" at bounding box center [308, 183] width 8 height 8
checkbox input "true"
click at [304, 211] on div at bounding box center [308, 214] width 8 height 8
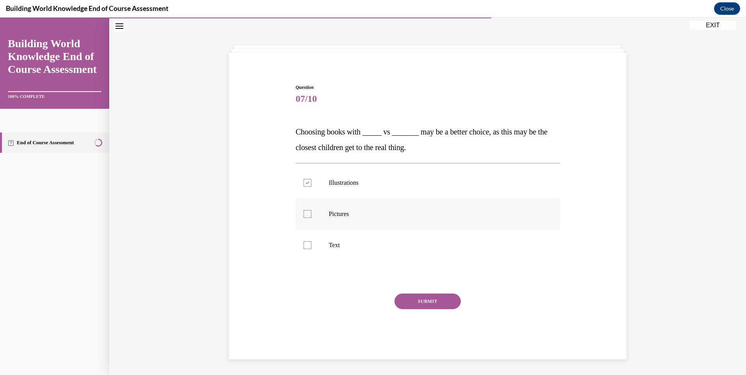
click at [304, 211] on input "Pictures" at bounding box center [308, 214] width 8 height 8
checkbox input "true"
click at [418, 300] on button "SUBMIT" at bounding box center [428, 302] width 66 height 16
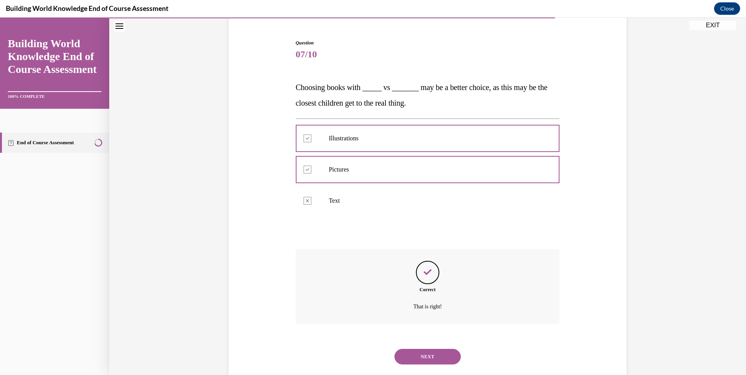
scroll to position [86, 0]
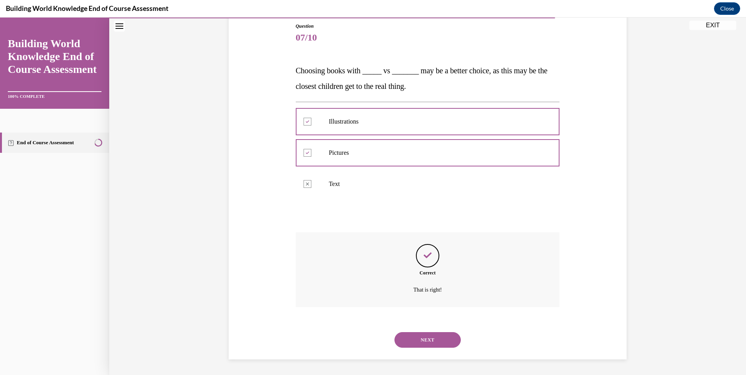
click at [436, 340] on button "NEXT" at bounding box center [428, 341] width 66 height 16
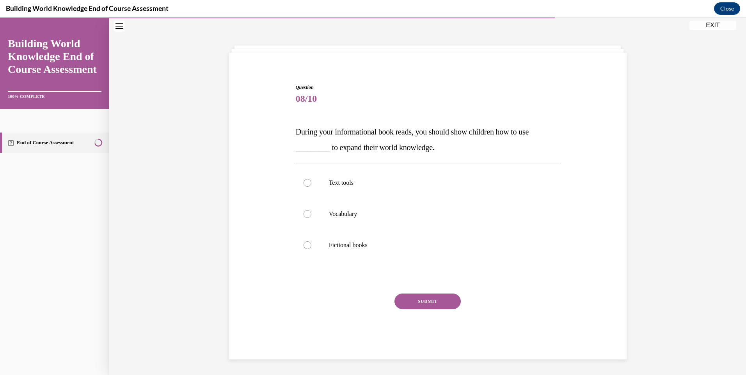
scroll to position [25, 0]
click at [305, 181] on div at bounding box center [308, 183] width 8 height 8
click at [305, 181] on input "Text tools" at bounding box center [308, 183] width 8 height 8
radio input "true"
click at [421, 302] on button "SUBMIT" at bounding box center [428, 302] width 66 height 16
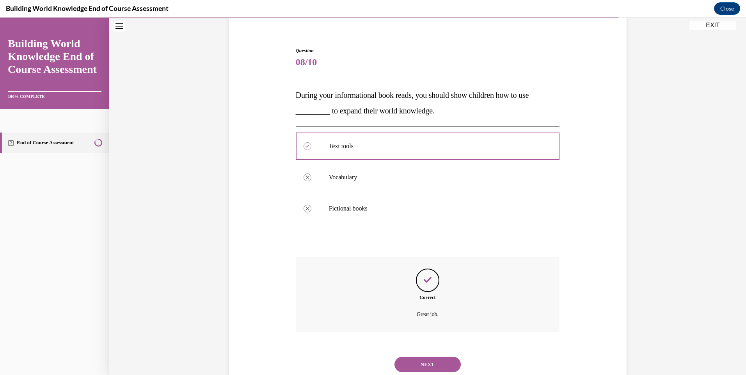
scroll to position [86, 0]
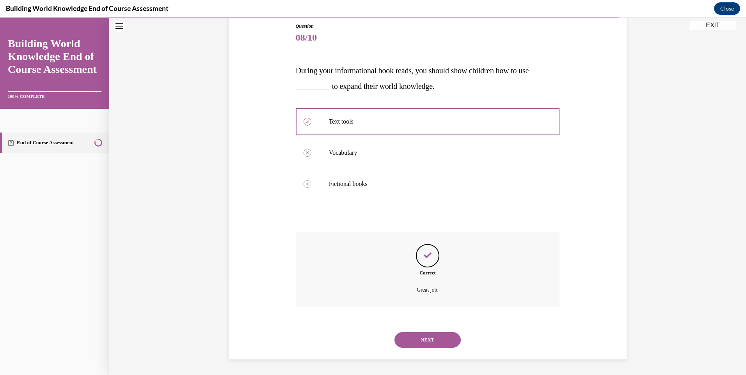
click at [437, 342] on button "NEXT" at bounding box center [428, 341] width 66 height 16
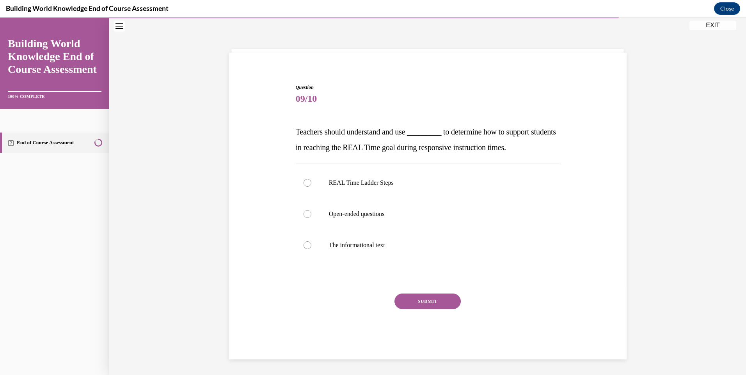
scroll to position [25, 0]
click at [324, 186] on label "REAL Time Ladder Steps" at bounding box center [428, 182] width 264 height 31
click at [311, 186] on input "REAL Time Ladder Steps" at bounding box center [308, 183] width 8 height 8
radio input "true"
click at [433, 297] on button "SUBMIT" at bounding box center [428, 302] width 66 height 16
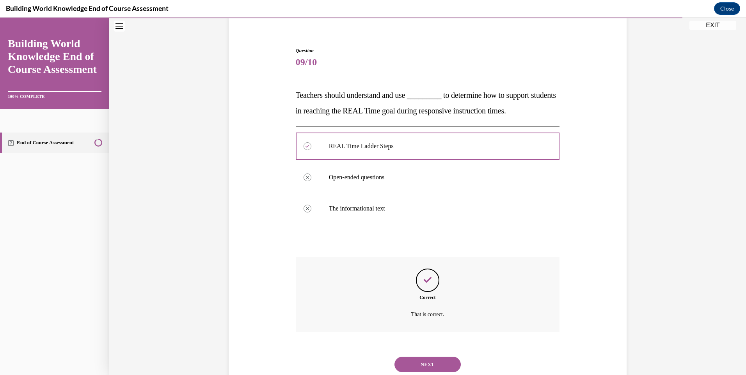
scroll to position [86, 0]
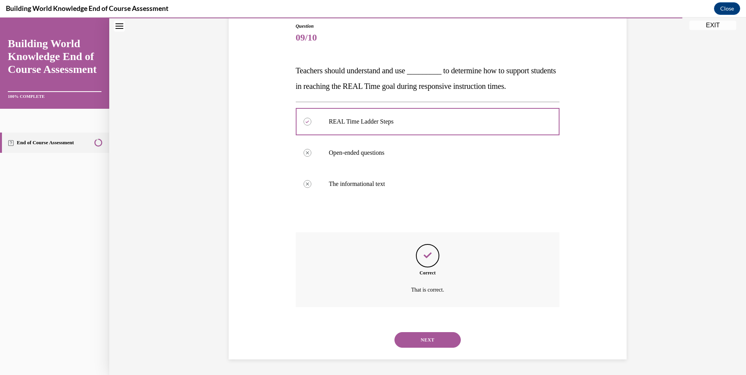
click at [423, 336] on button "NEXT" at bounding box center [428, 341] width 66 height 16
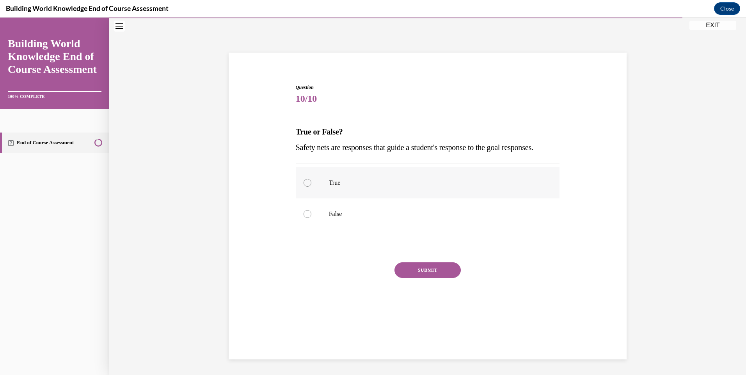
click at [305, 187] on div at bounding box center [308, 183] width 8 height 8
click at [305, 187] on input "True" at bounding box center [308, 183] width 8 height 8
radio input "true"
click at [438, 278] on button "SUBMIT" at bounding box center [428, 271] width 66 height 16
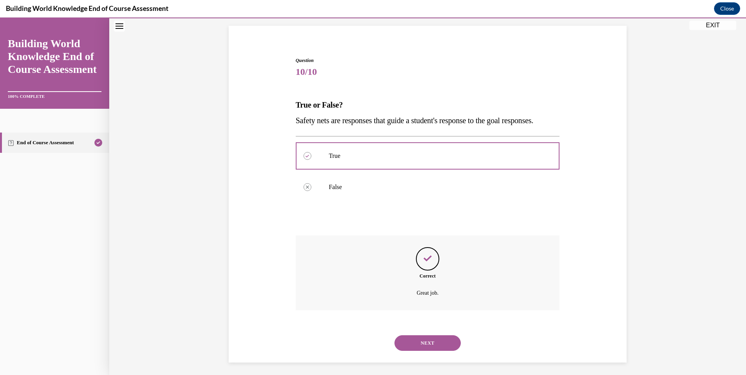
scroll to position [70, 0]
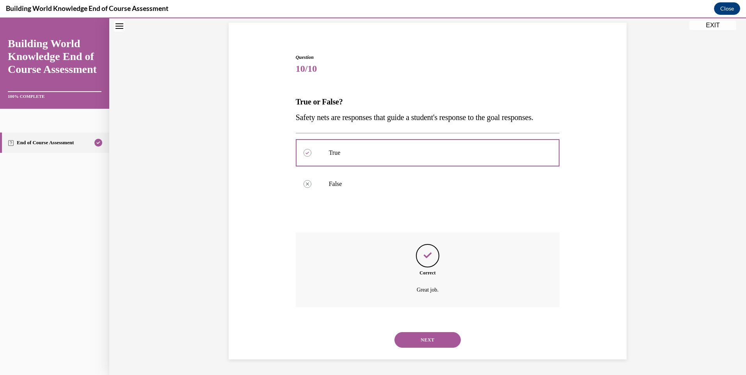
click at [437, 340] on button "NEXT" at bounding box center [428, 341] width 66 height 16
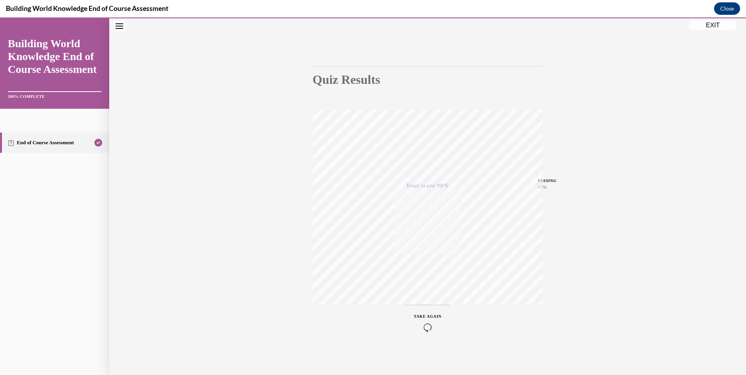
click at [715, 23] on button "EXIT" at bounding box center [713, 25] width 47 height 9
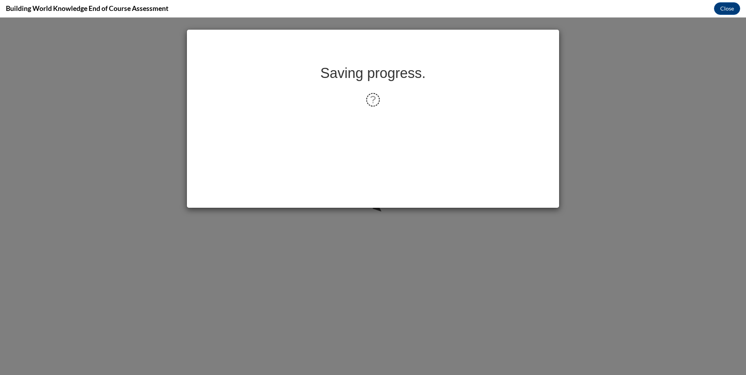
scroll to position [0, 0]
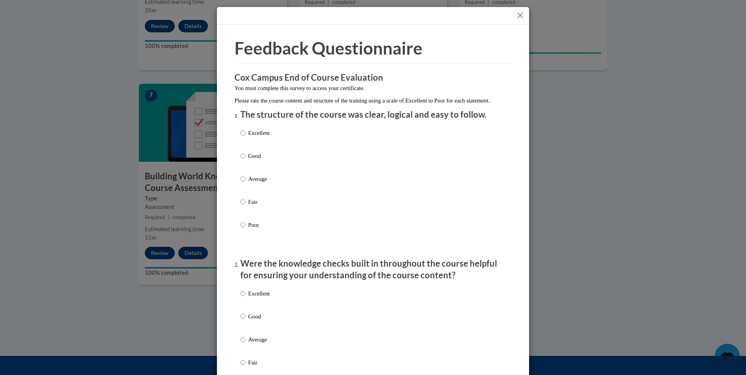
click at [249, 137] on p "Excellent" at bounding box center [258, 133] width 21 height 9
click at [246, 137] on input "Excellent" at bounding box center [242, 133] width 5 height 9
radio input "true"
click at [251, 298] on p "Excellent" at bounding box center [258, 294] width 21 height 9
click at [246, 298] on input "Excellent" at bounding box center [242, 294] width 5 height 9
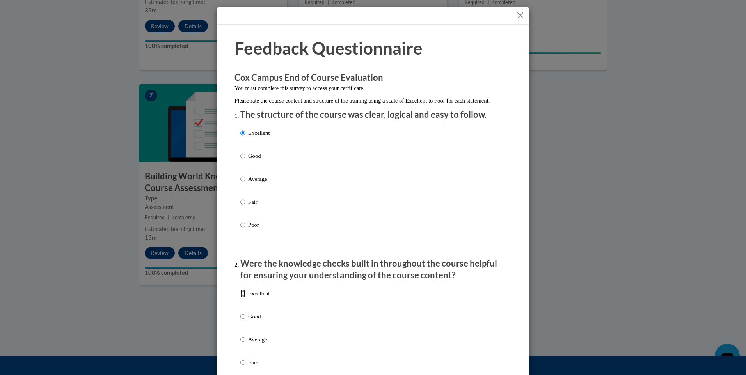
radio input "true"
click at [240, 313] on input "Good" at bounding box center [242, 317] width 5 height 9
radio input "true"
click at [240, 290] on input "Excellent" at bounding box center [242, 294] width 5 height 9
radio input "true"
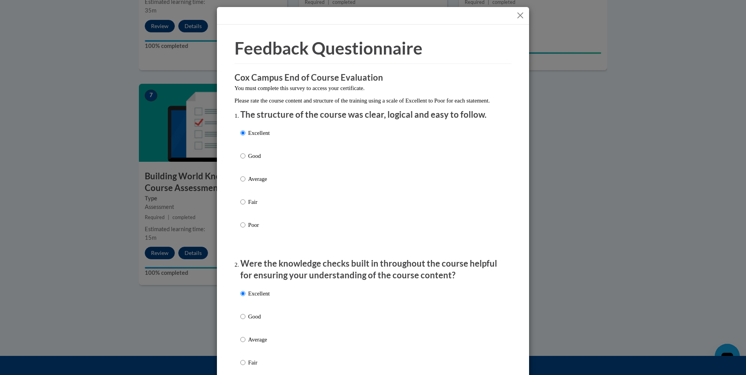
click at [462, 315] on div "Excellent Good Average Fair Poor" at bounding box center [372, 349] width 265 height 127
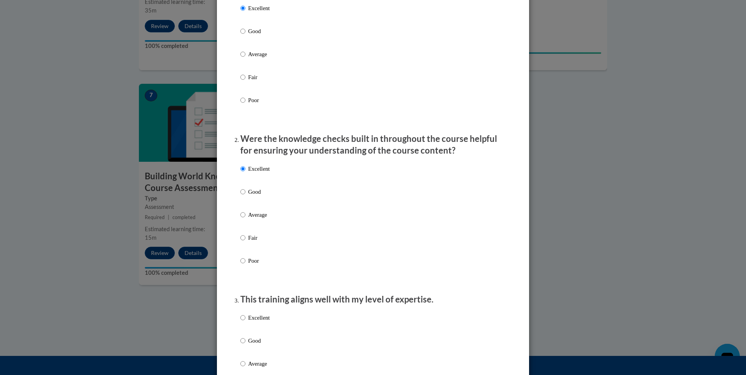
scroll to position [141, 0]
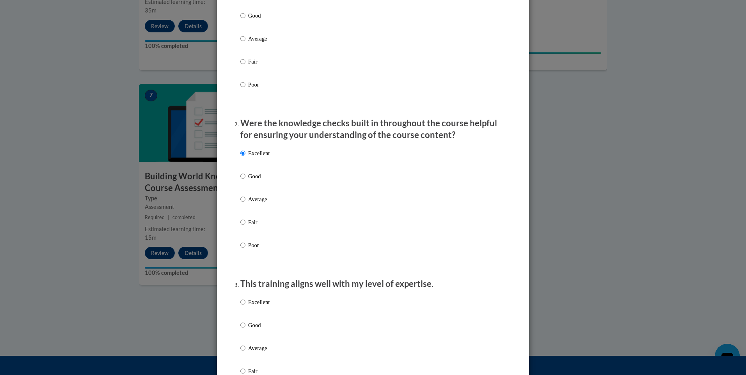
click at [255, 307] on p "Excellent" at bounding box center [258, 302] width 21 height 9
click at [246, 307] on input "Excellent" at bounding box center [242, 302] width 5 height 9
radio input "true"
click at [414, 329] on div "Excellent Good Average Fair Poor" at bounding box center [372, 357] width 265 height 127
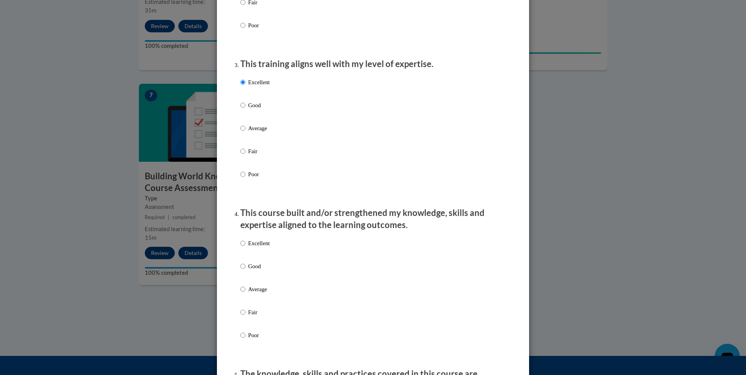
scroll to position [406, 0]
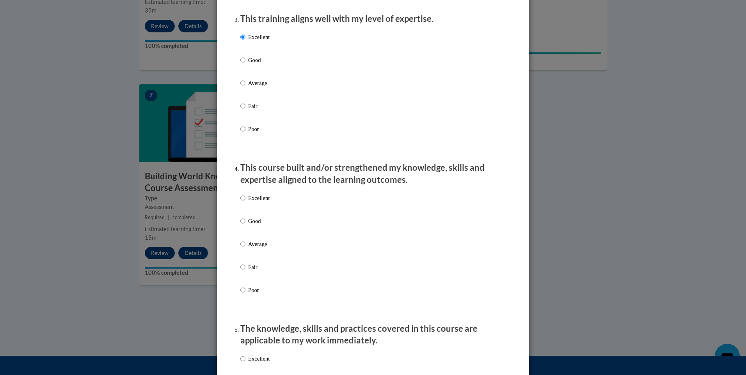
click at [251, 203] on p "Excellent" at bounding box center [258, 198] width 21 height 9
click at [246, 203] on input "Excellent" at bounding box center [242, 198] width 5 height 9
radio input "true"
click at [457, 229] on div "Excellent Good Average Fair Poor" at bounding box center [372, 253] width 265 height 127
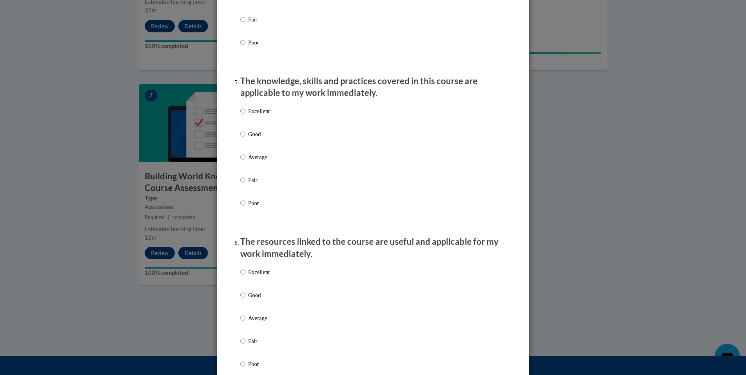
scroll to position [656, 0]
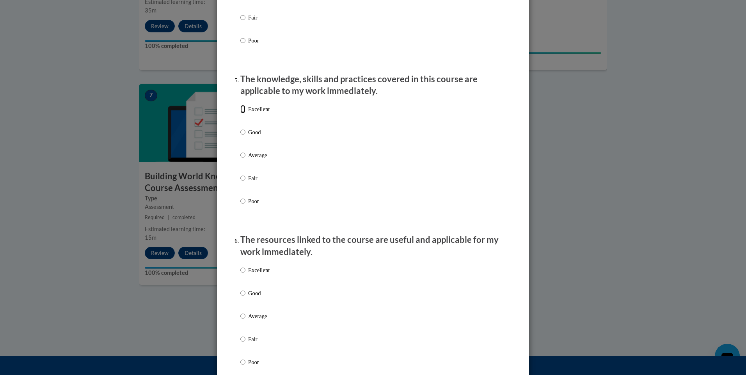
click at [242, 114] on input "Excellent" at bounding box center [242, 109] width 5 height 9
radio input "true"
click at [242, 275] on input "Excellent" at bounding box center [242, 270] width 5 height 9
radio input "true"
click at [512, 298] on div "Feedback Questionnaire Rate Course Comments Cox Campus End of Course Evaluation…" at bounding box center [373, 174] width 289 height 1587
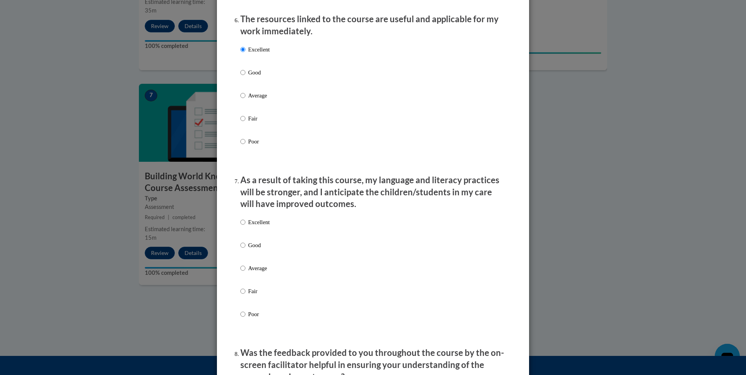
scroll to position [921, 0]
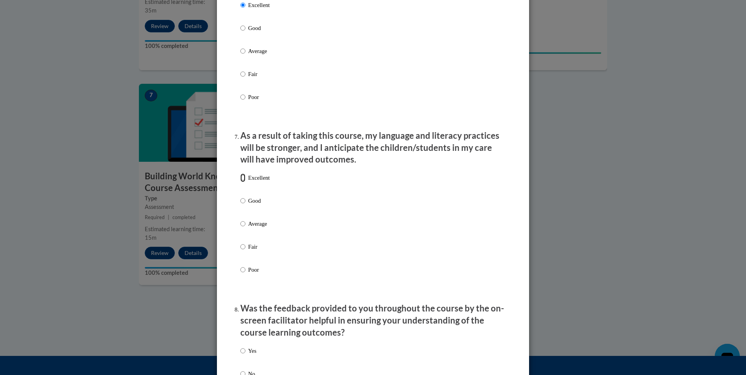
click at [241, 182] on input "Excellent" at bounding box center [242, 178] width 5 height 9
radio input "true"
click at [484, 235] on div "Excellent Good Average Fair Poor" at bounding box center [372, 233] width 265 height 127
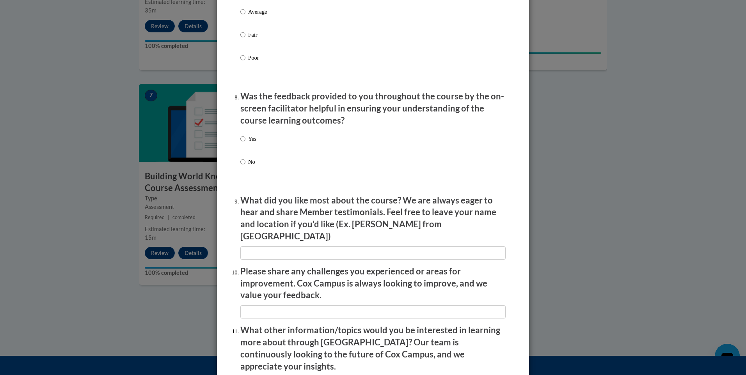
scroll to position [1140, 0]
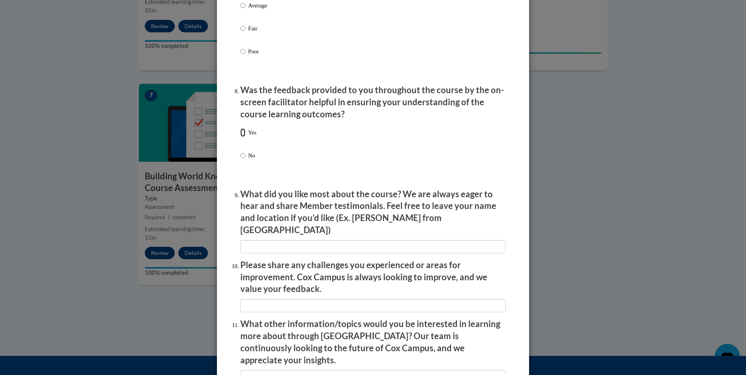
click at [240, 137] on input "Yes" at bounding box center [242, 132] width 5 height 9
radio input "true"
click at [240, 151] on input "No" at bounding box center [242, 155] width 5 height 9
radio input "true"
click at [240, 128] on input "Yes" at bounding box center [242, 132] width 5 height 9
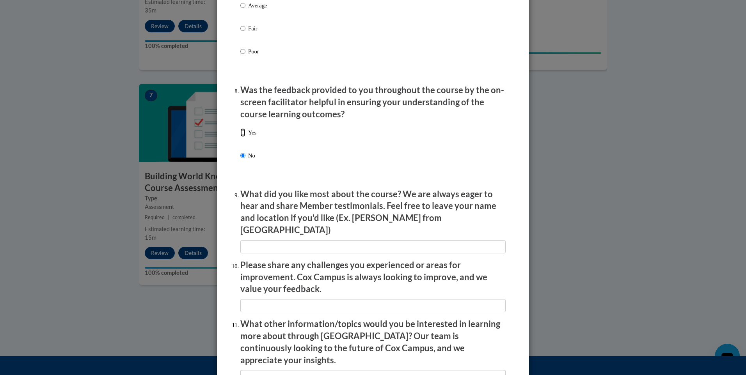
radio input "true"
click at [387, 153] on div "Yes No" at bounding box center [372, 154] width 265 height 58
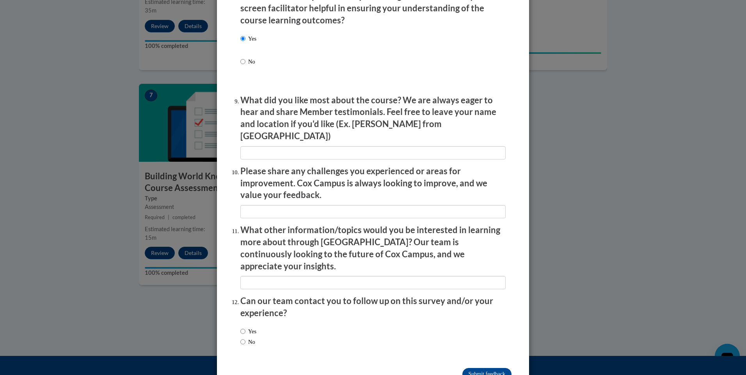
scroll to position [1246, 0]
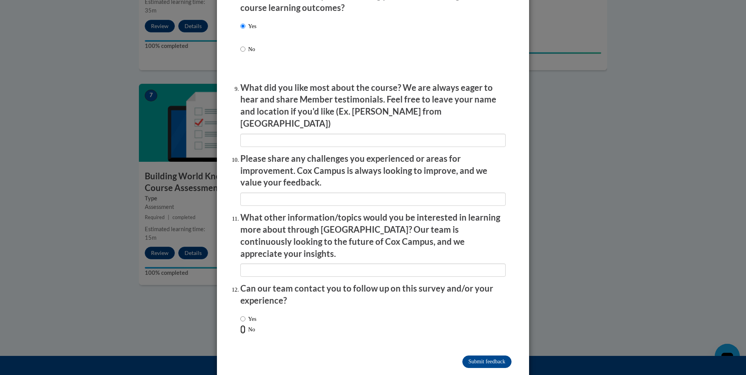
click at [240, 326] on input "No" at bounding box center [242, 330] width 5 height 9
radio input "true"
click at [480, 356] on input "Submit feedback" at bounding box center [487, 362] width 49 height 12
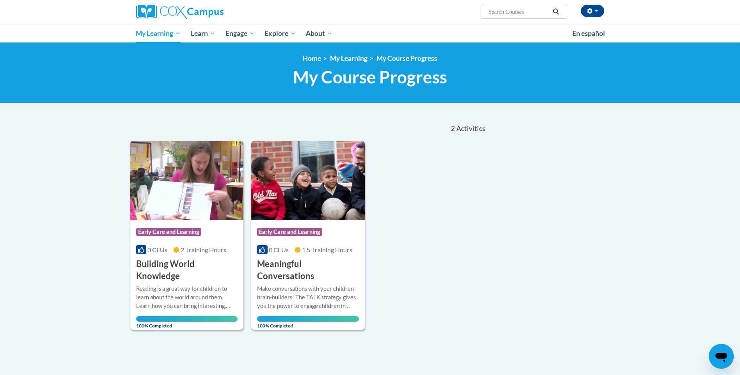
scroll to position [55, 0]
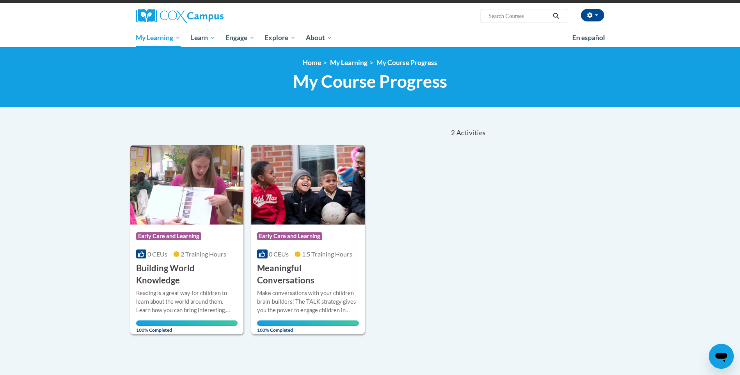
click at [502, 18] on input "Search..." at bounding box center [519, 15] width 62 height 9
type input "ecosystem"
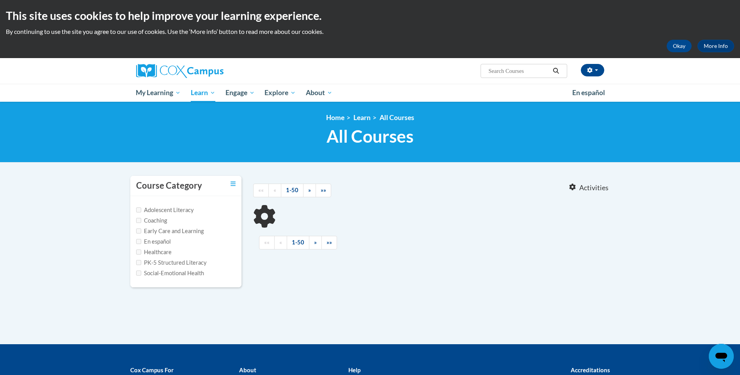
type input "ecosystem"
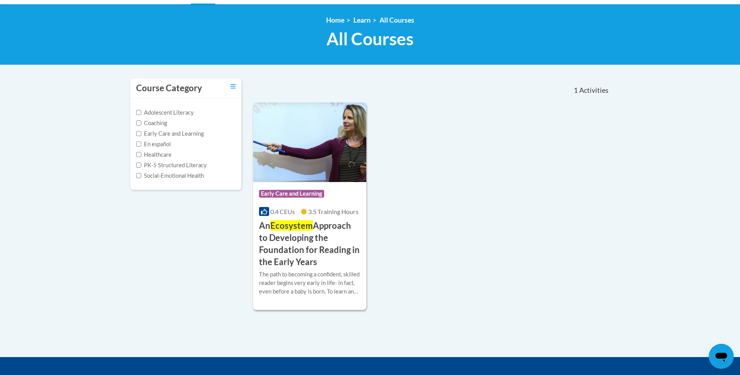
scroll to position [103, 0]
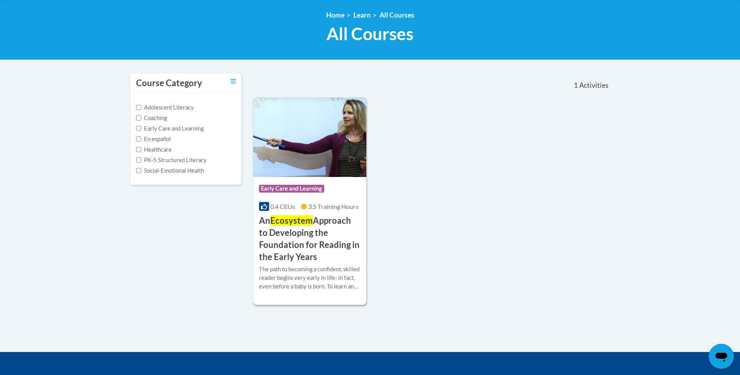
click at [320, 131] on img at bounding box center [310, 138] width 114 height 80
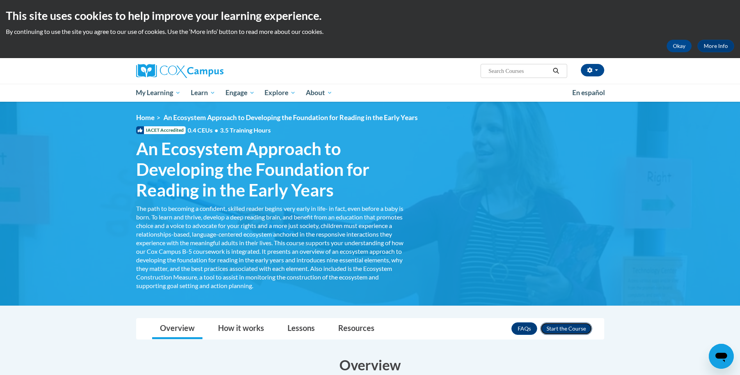
click at [569, 329] on button "Enroll" at bounding box center [567, 329] width 52 height 12
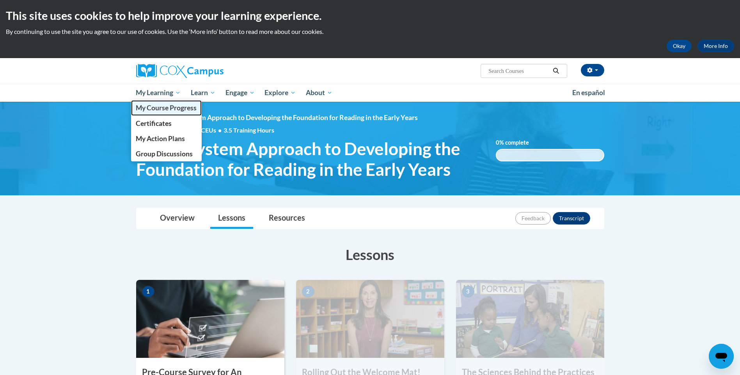
click at [158, 106] on span "My Course Progress" at bounding box center [166, 108] width 61 height 8
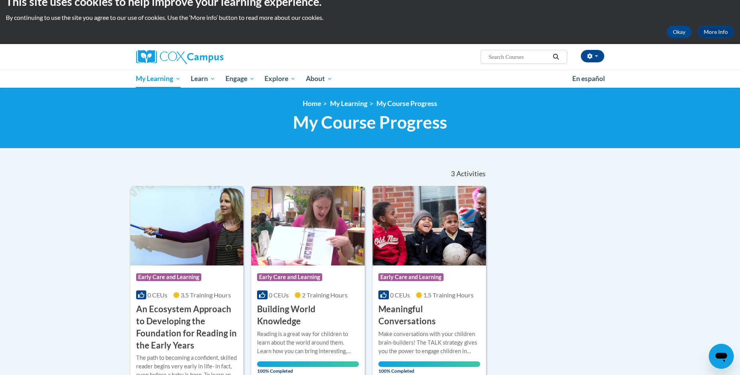
scroll to position [16, 0]
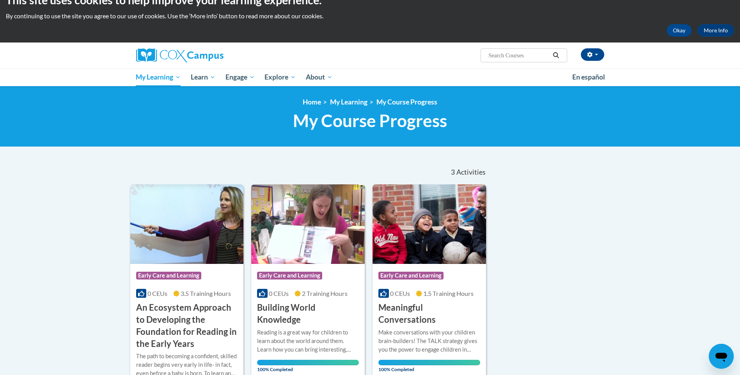
click at [514, 57] on input "Search..." at bounding box center [519, 55] width 62 height 9
type input "power of"
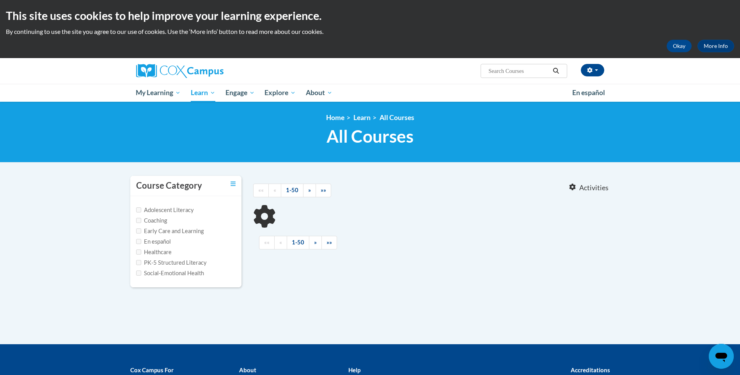
type input "power of"
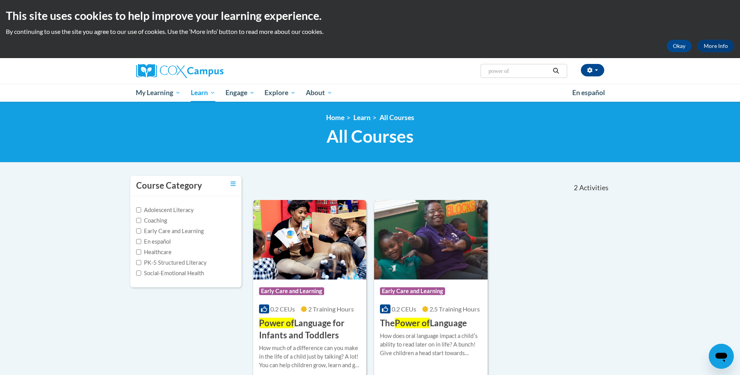
click at [438, 328] on h3 "The Power of Language" at bounding box center [423, 324] width 87 height 12
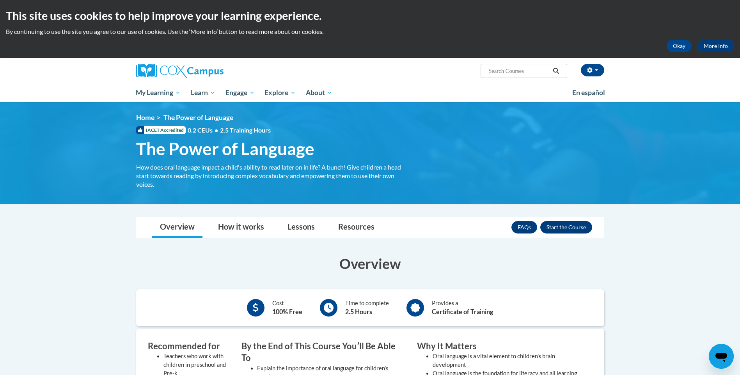
click at [566, 228] on button "Enroll" at bounding box center [567, 227] width 52 height 12
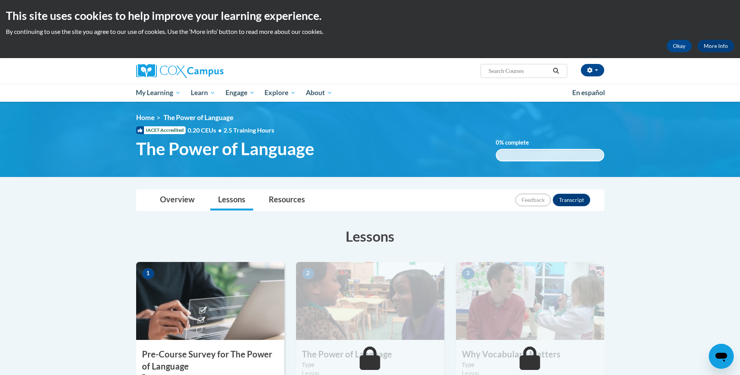
click at [525, 71] on input "Search..." at bounding box center [519, 70] width 62 height 9
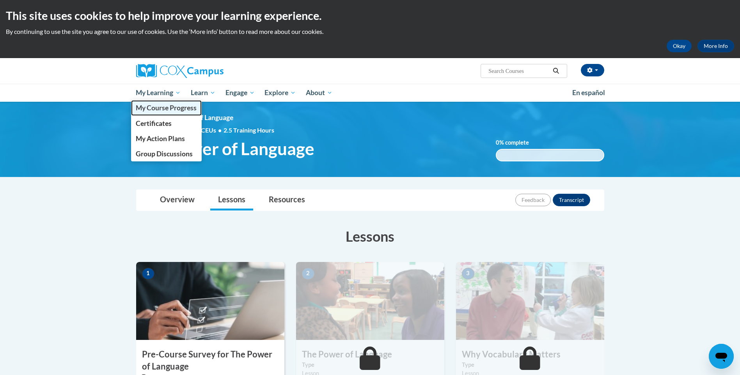
click at [159, 107] on span "My Course Progress" at bounding box center [166, 108] width 61 height 8
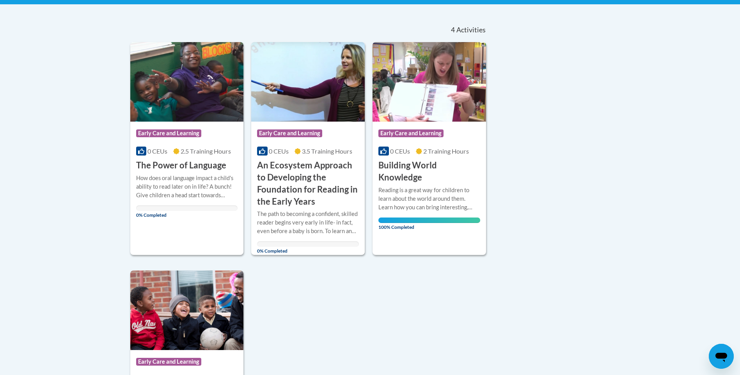
scroll to position [159, 0]
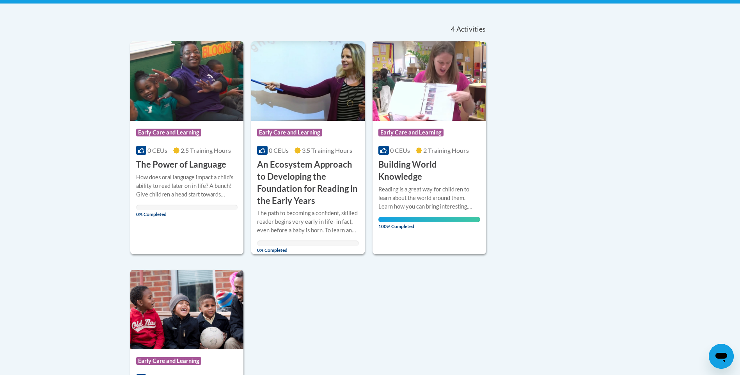
drag, startPoint x: 738, startPoint y: 150, endPoint x: 736, endPoint y: 192, distance: 41.8
click at [736, 192] on body "This site uses cookies to help improve your learning experience. By continuing …" at bounding box center [370, 238] width 740 height 794
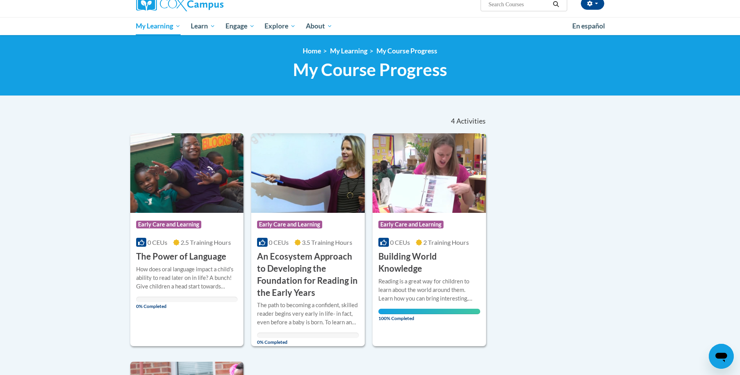
scroll to position [62, 0]
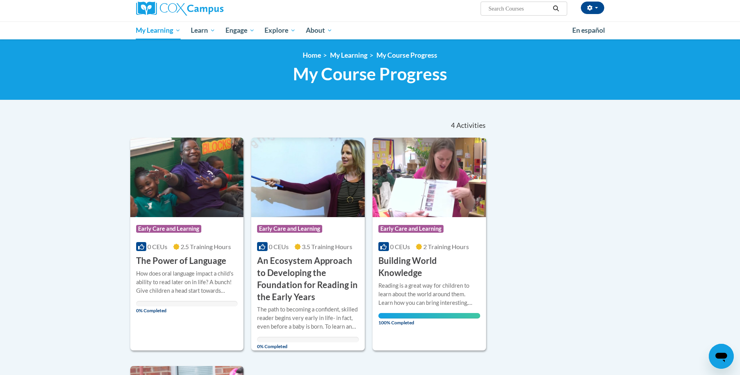
click at [532, 12] on input "Search..." at bounding box center [519, 8] width 62 height 9
type input "story time"
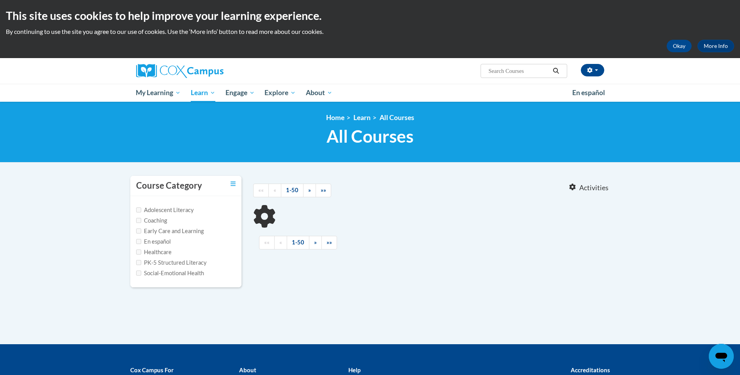
type input "story time"
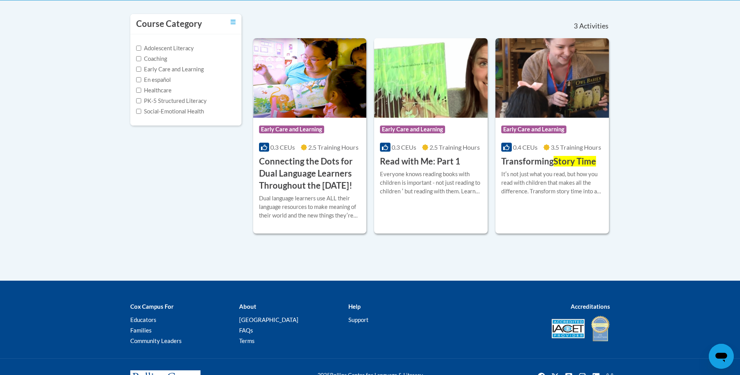
scroll to position [162, 0]
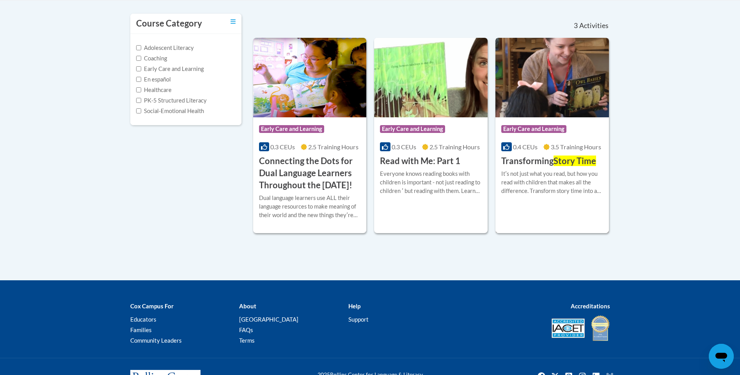
click at [524, 203] on div "More Info Enroll Itʹs not just what you read, but how you read with children th…" at bounding box center [553, 187] width 114 height 40
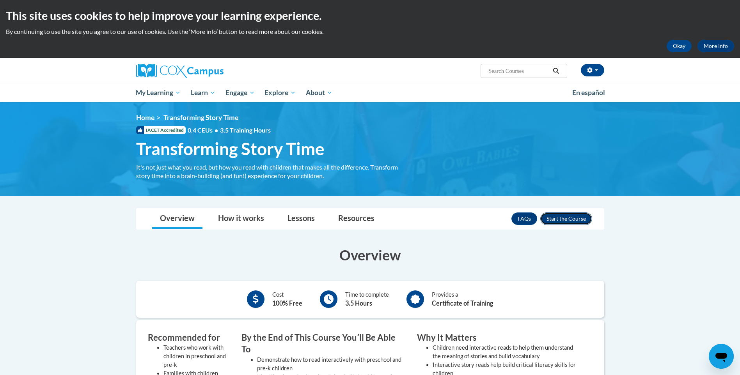
click at [566, 218] on button "Enroll" at bounding box center [567, 219] width 52 height 12
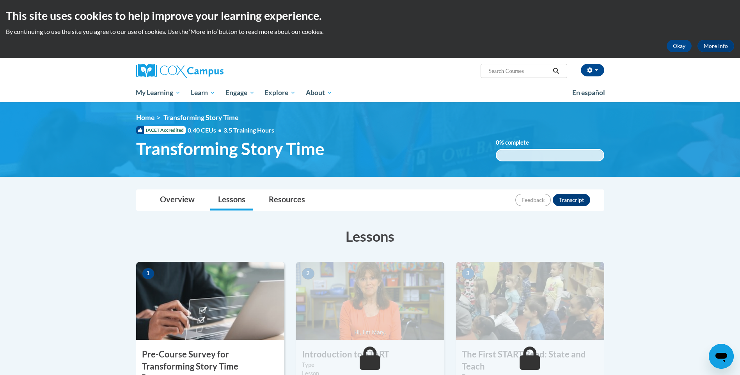
click at [510, 69] on input "Search..." at bounding box center [519, 70] width 62 height 9
type input "monitoring"
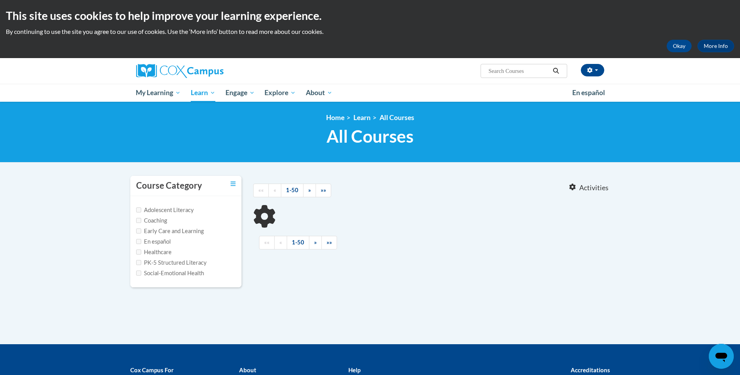
type input "monitoring"
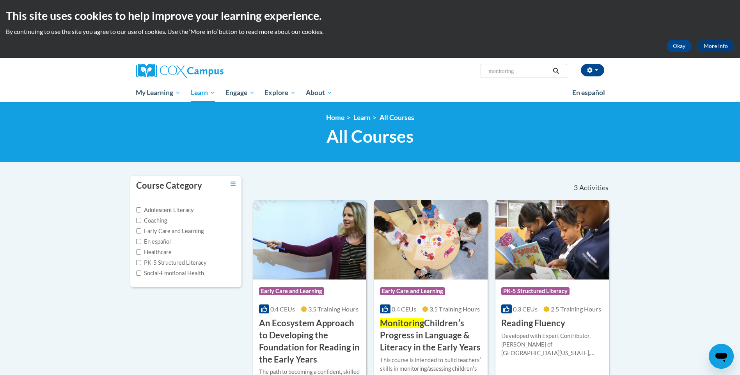
click at [454, 339] on h3 "Monitoring Childrenʹs Progress in Language & Literacy in the Early Years" at bounding box center [431, 336] width 102 height 36
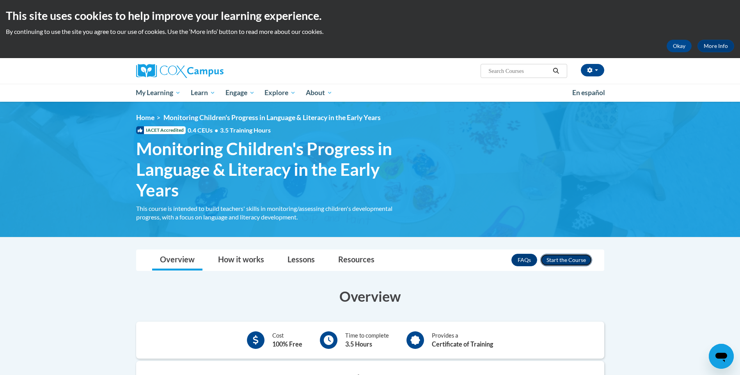
click at [571, 259] on button "Enroll" at bounding box center [567, 260] width 52 height 12
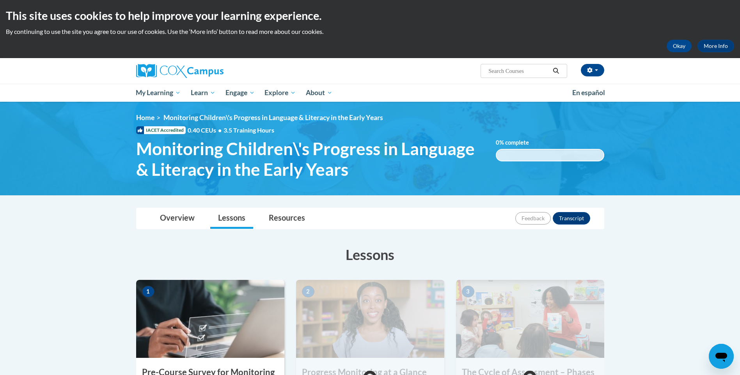
click at [505, 73] on input "Search..." at bounding box center [519, 70] width 62 height 9
type input "dual"
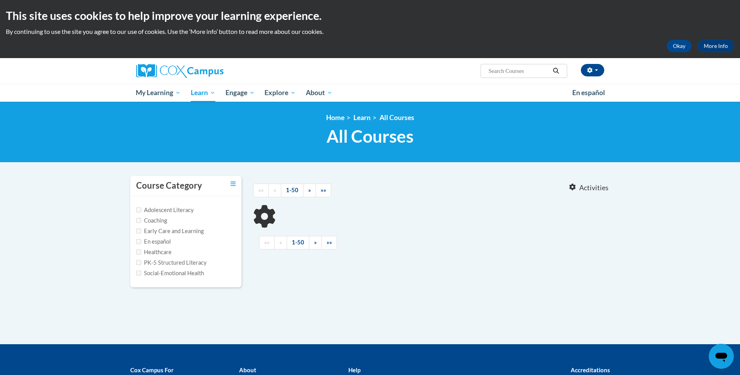
type input "dual"
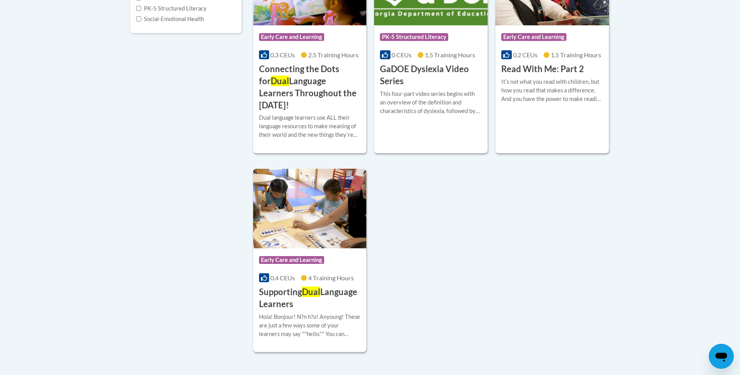
scroll to position [255, 0]
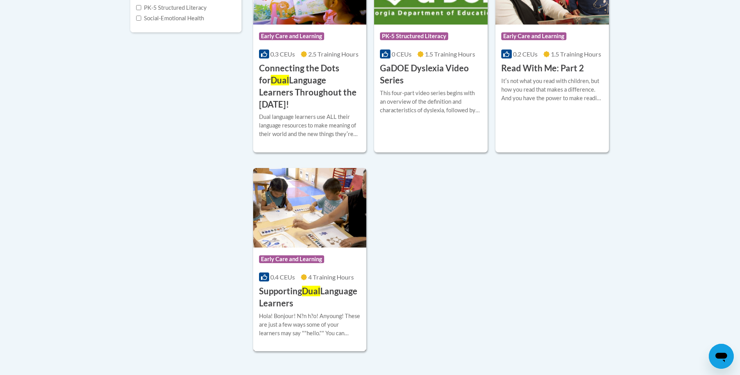
click at [314, 303] on h3 "Supporting Dual Language Learners" at bounding box center [310, 298] width 102 height 24
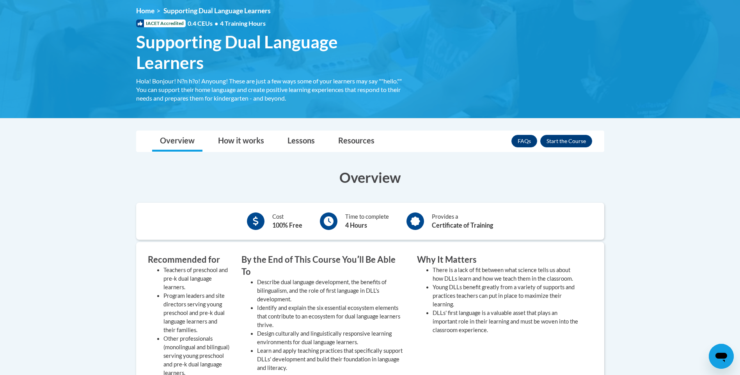
scroll to position [62, 0]
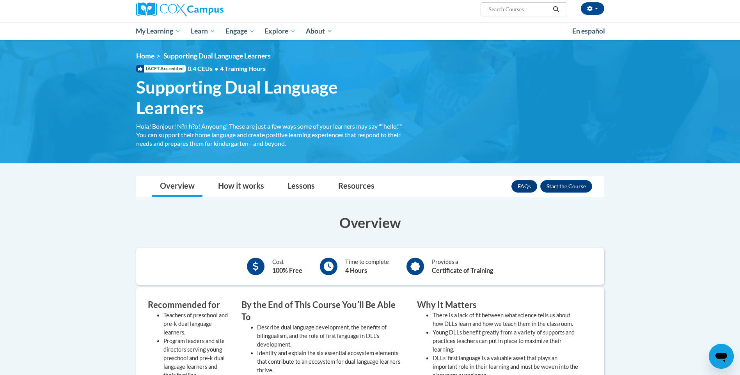
click at [528, 10] on input "Search..." at bounding box center [519, 9] width 62 height 9
type input "supporting dual language learners right from the start"
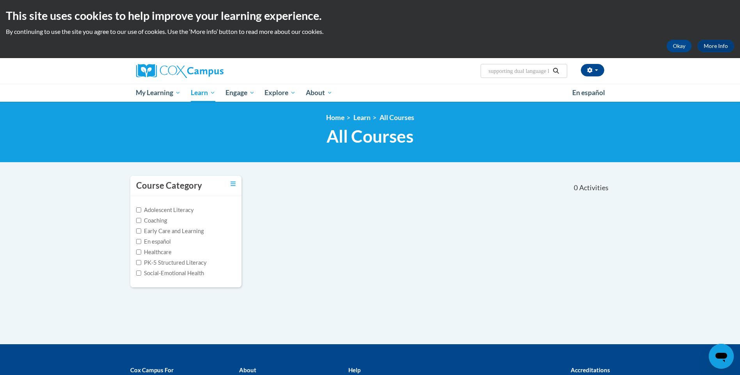
click at [538, 71] on input "supporting dual language learners right from the start" at bounding box center [519, 70] width 62 height 9
type input "supporting dual language learners"
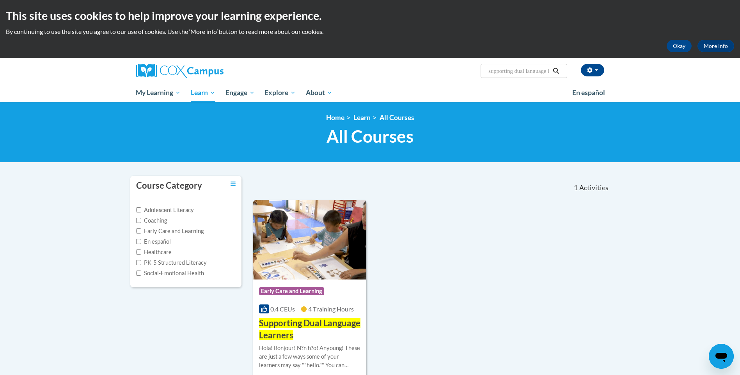
click at [310, 330] on h3 "Supporting Dual Language Learners" at bounding box center [310, 330] width 102 height 24
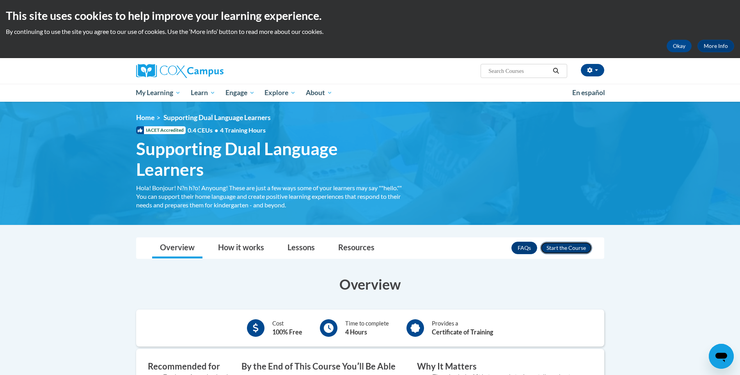
click at [579, 246] on button "Enroll" at bounding box center [567, 248] width 52 height 12
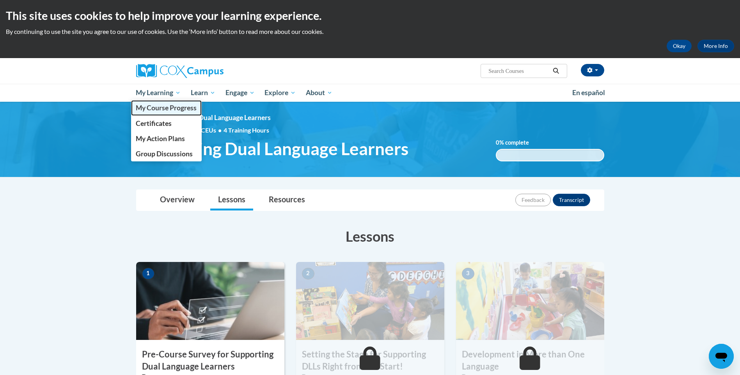
click at [171, 110] on span "My Course Progress" at bounding box center [166, 108] width 61 height 8
